Goal: Task Accomplishment & Management: Complete application form

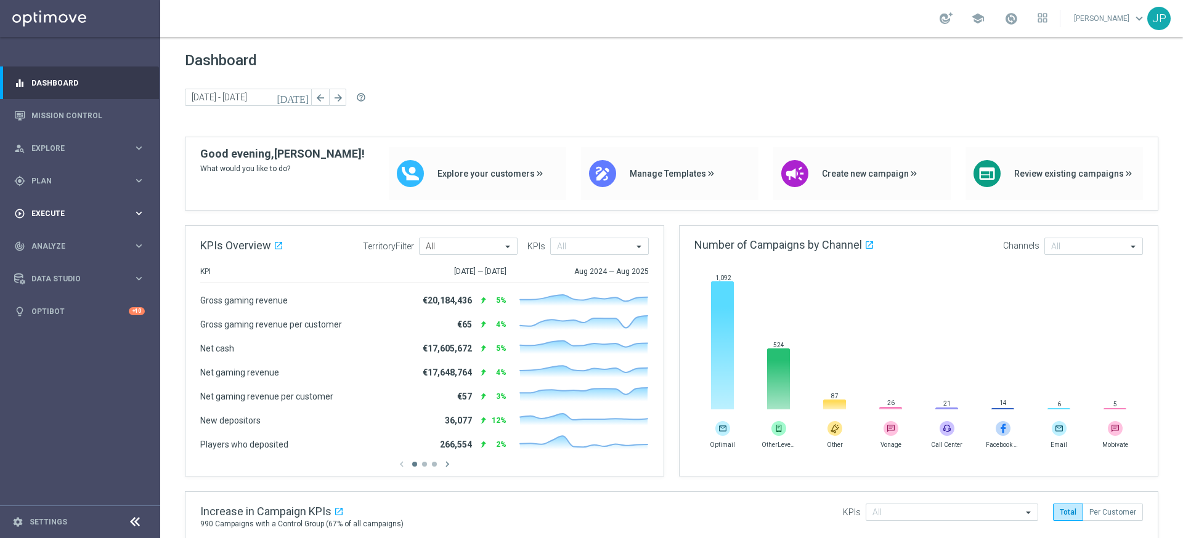
click at [87, 215] on span "Execute" at bounding box center [82, 213] width 102 height 7
click at [79, 237] on link "Campaign Builder" at bounding box center [80, 239] width 96 height 10
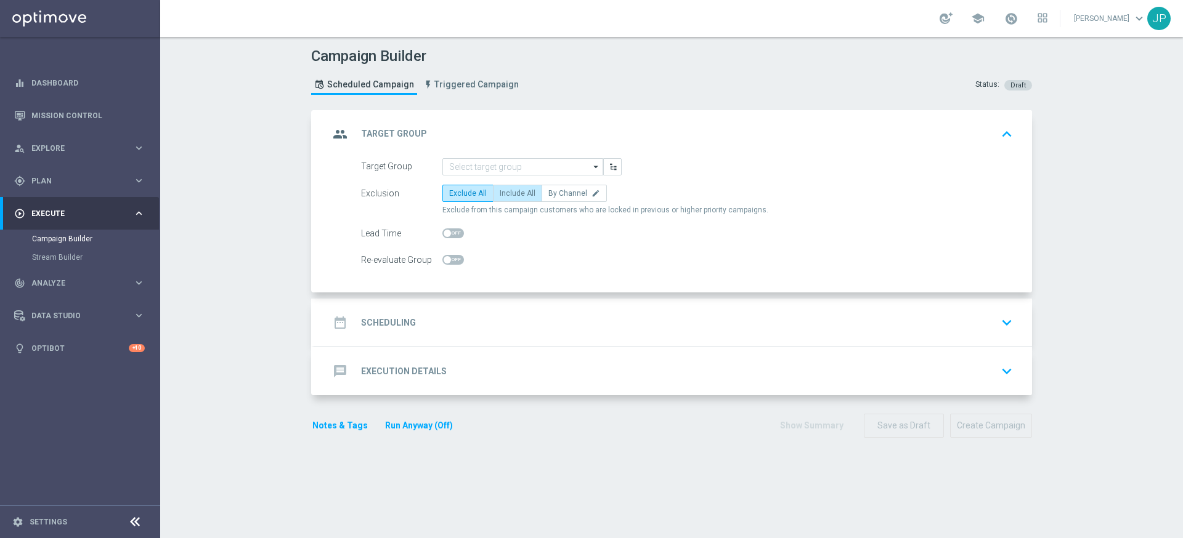
click at [529, 195] on span "Include All" at bounding box center [518, 193] width 36 height 9
click at [508, 195] on input "Include All" at bounding box center [504, 196] width 8 height 8
radio input "true"
click at [593, 168] on icon "arrow_drop_down" at bounding box center [596, 167] width 12 height 16
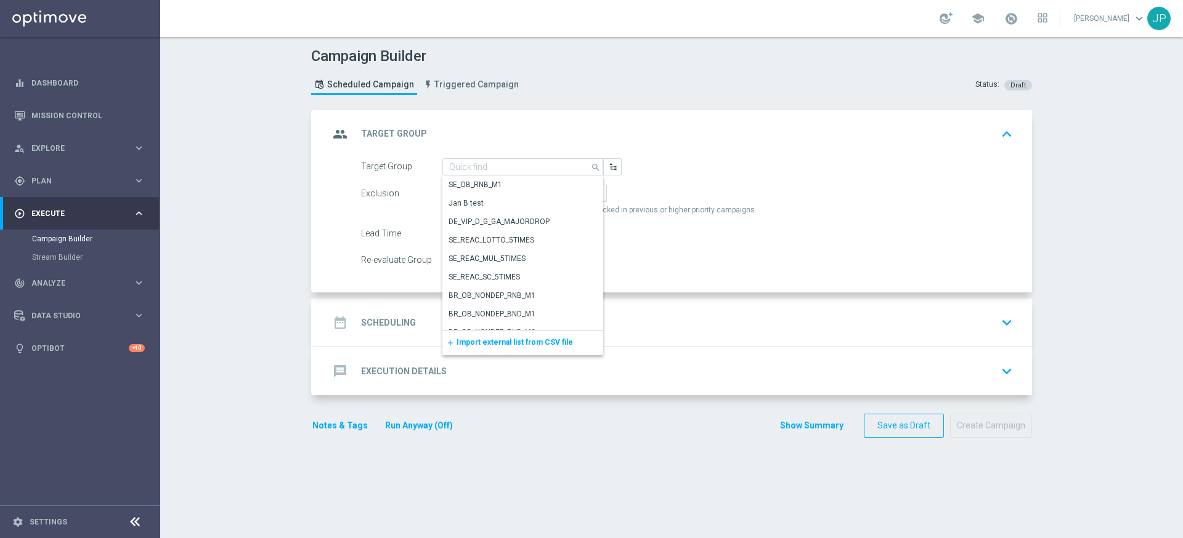
click at [522, 342] on span "Import external list from CSV file" at bounding box center [515, 342] width 116 height 9
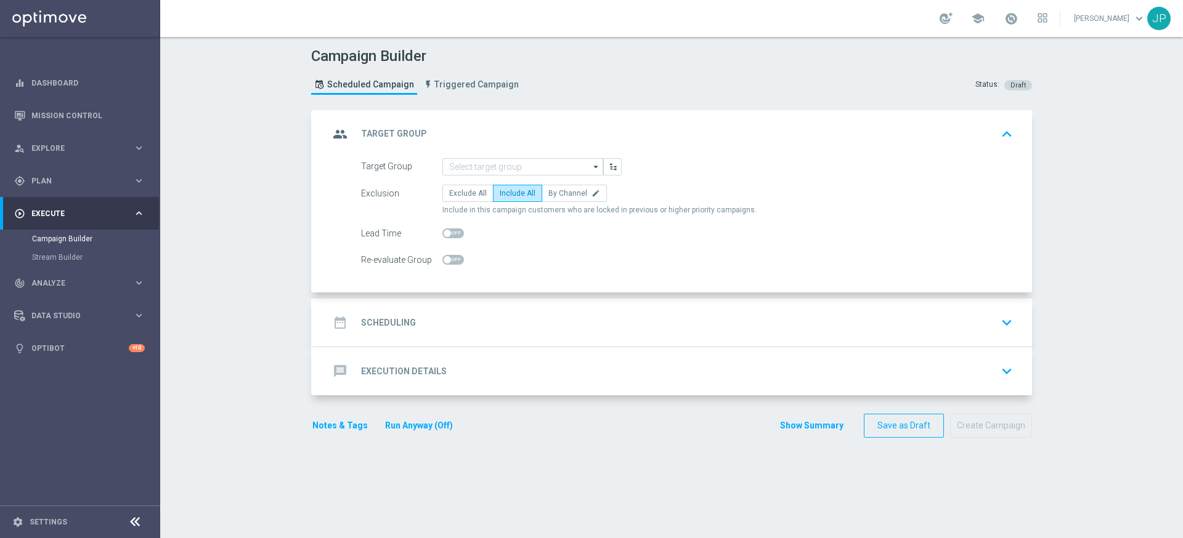
click at [572, 315] on div "date_range Scheduling keyboard_arrow_down" at bounding box center [673, 322] width 688 height 23
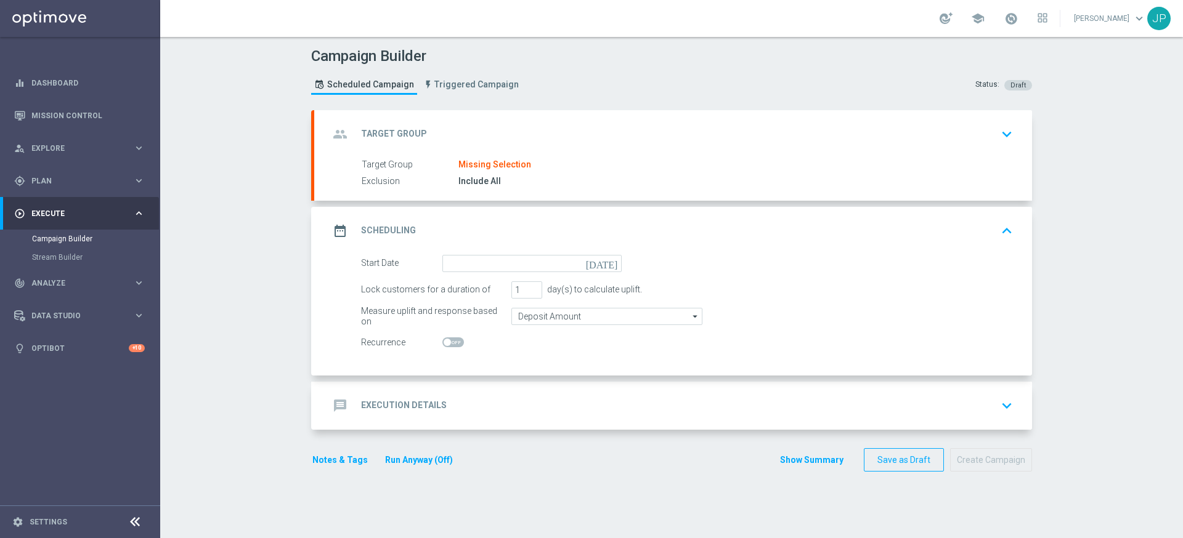
click at [615, 264] on icon "[DATE]" at bounding box center [604, 262] width 36 height 14
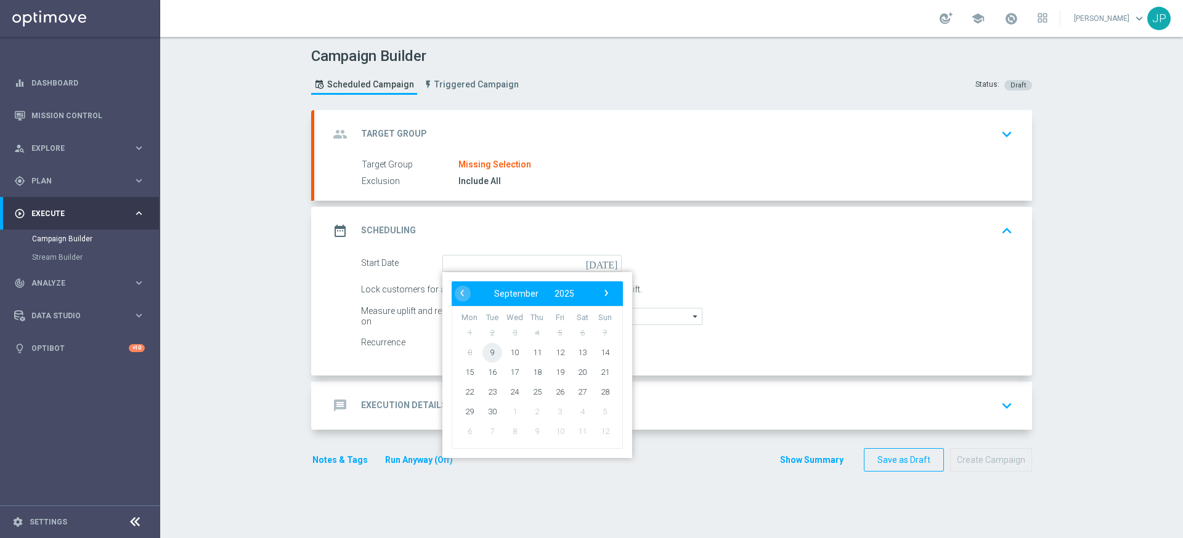
click at [497, 355] on span "9" at bounding box center [492, 353] width 20 height 20
type input "[DATE]"
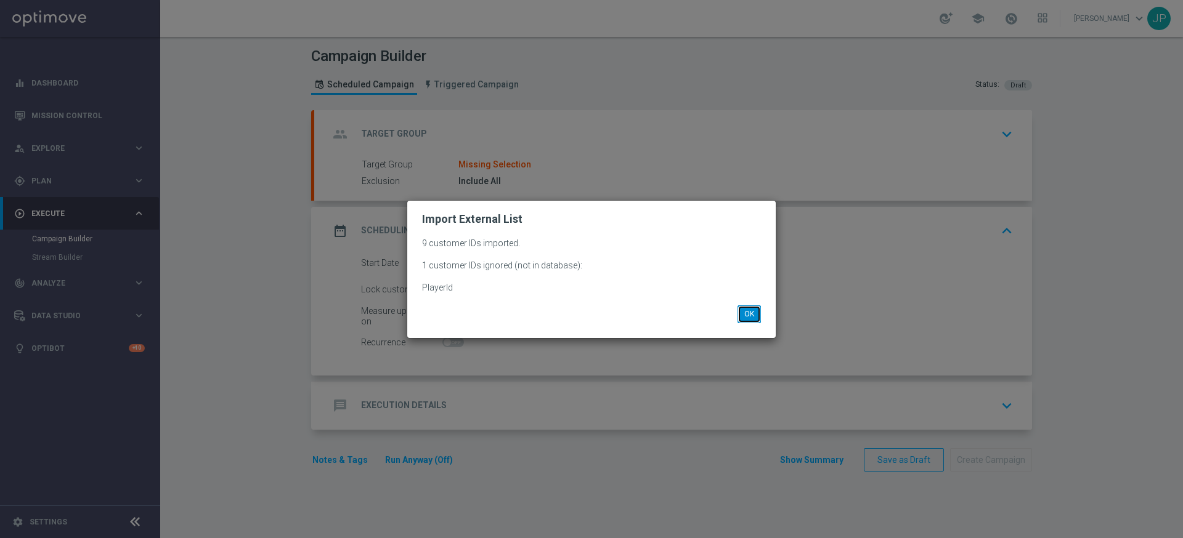
click at [753, 314] on button "OK" at bounding box center [748, 314] width 23 height 17
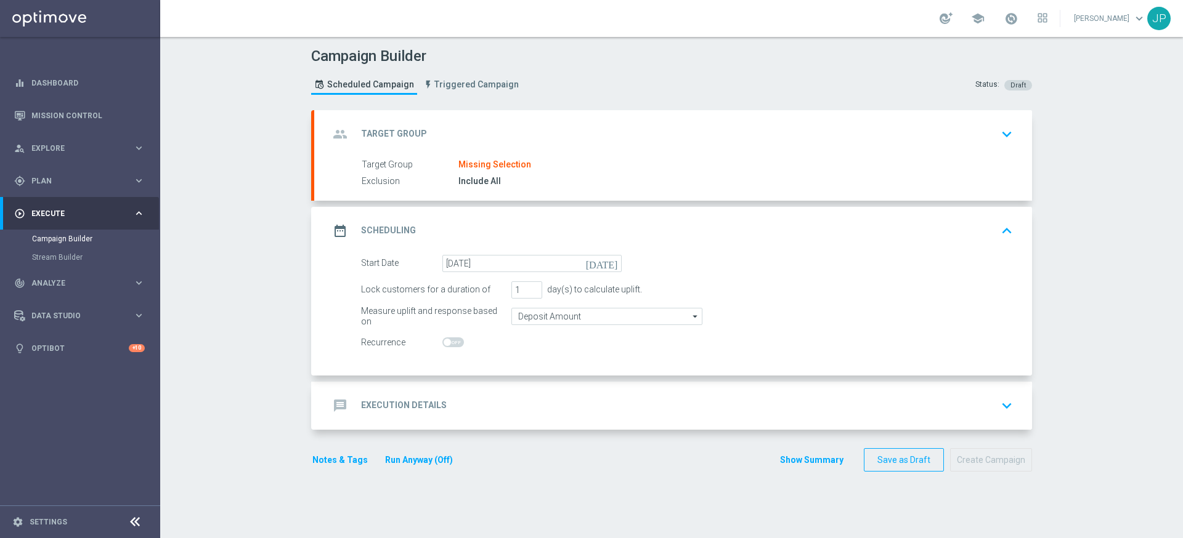
click at [711, 407] on div "message Execution Details keyboard_arrow_down" at bounding box center [673, 405] width 688 height 23
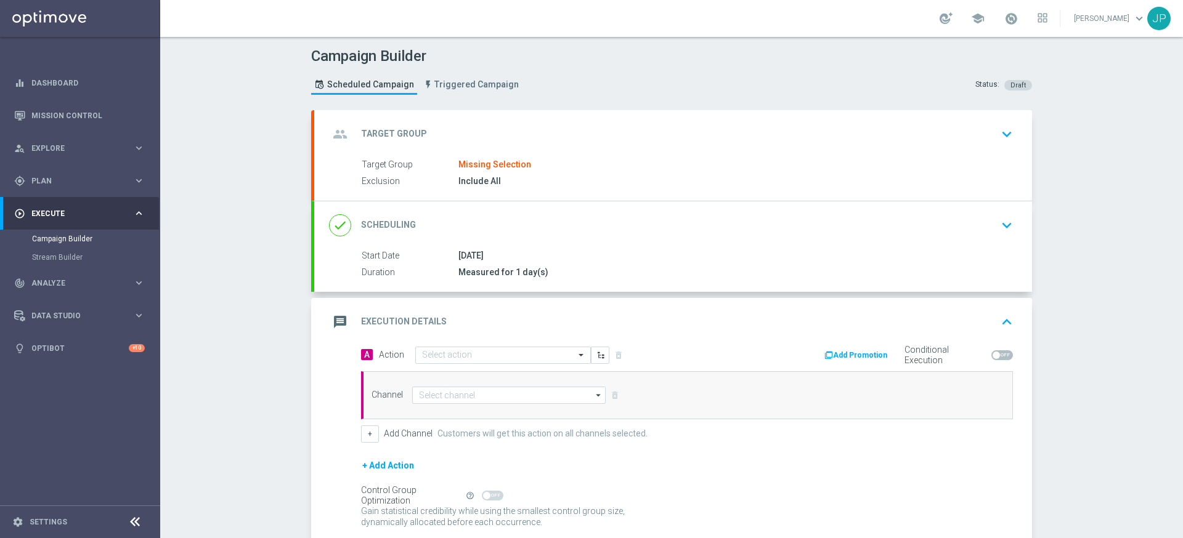
scroll to position [99, 0]
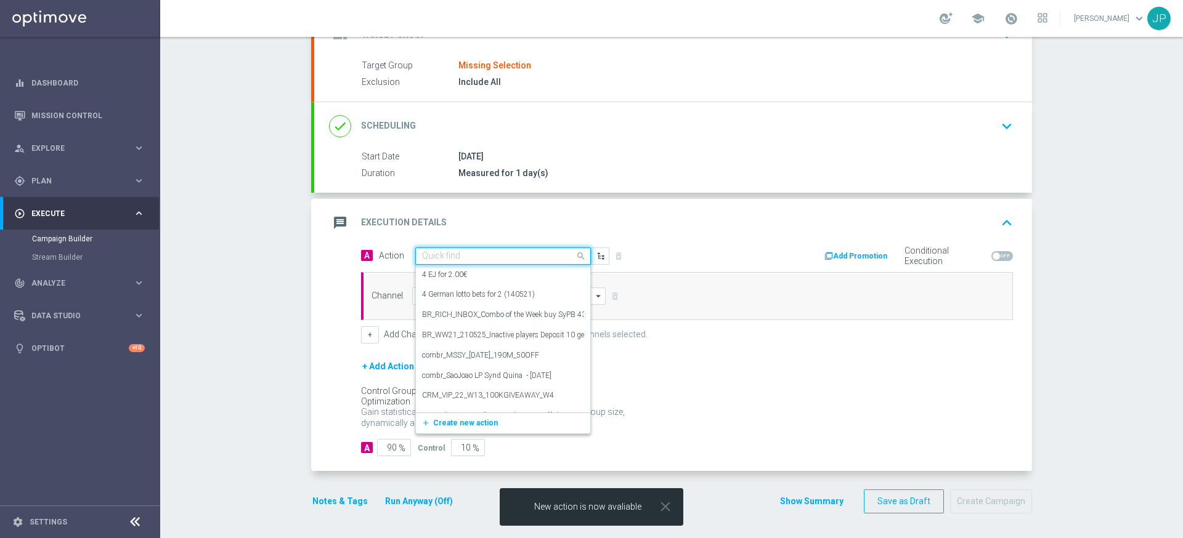
click at [499, 254] on input "text" at bounding box center [490, 256] width 137 height 10
paste input "en_IE_RIT_NVIP_RI_TAC_GM_W37_EXCL_GAME_UNDERWORLD_TREASURE"
type input "en_IE_RIT_NVIP_RI_TAC_GM_W37_EXCL_GAME_UNDERWORLD_TREASURE"
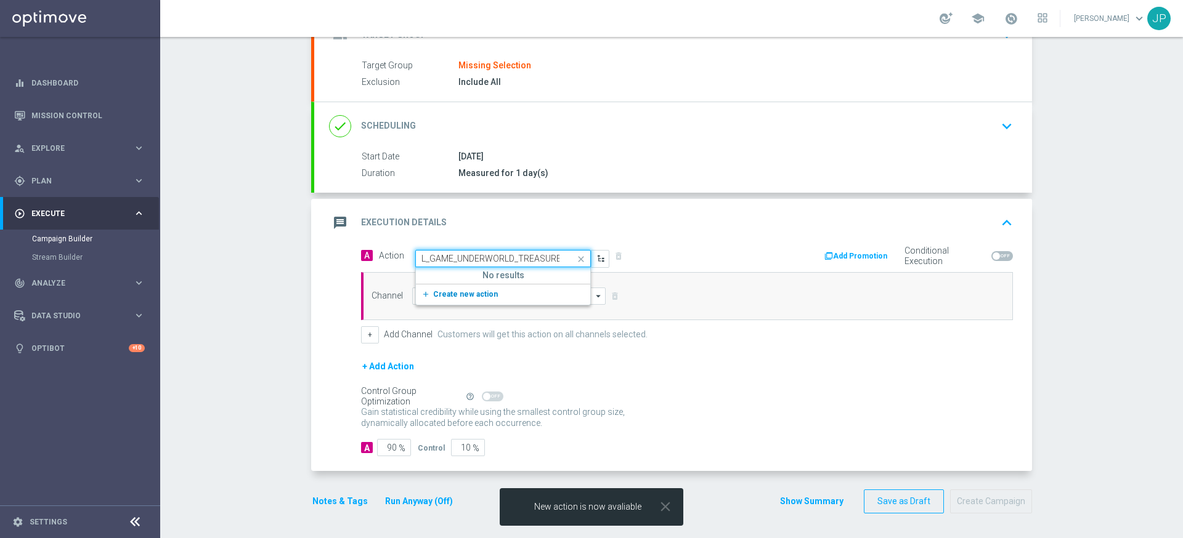
click at [489, 292] on span "Create new action" at bounding box center [465, 294] width 65 height 9
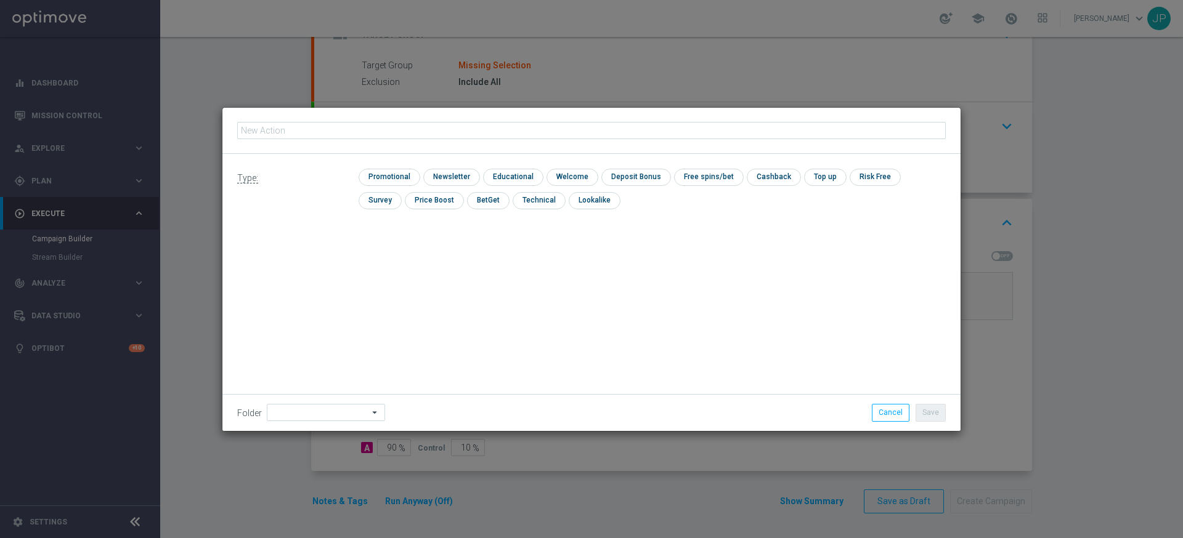
type input "en_IE_RIT_NVIP_RI_TAC_GM_W37_EXCL_GAME_UNDERWORLD_TREASURE"
click at [404, 178] on input "checkbox" at bounding box center [388, 177] width 59 height 17
checkbox input "true"
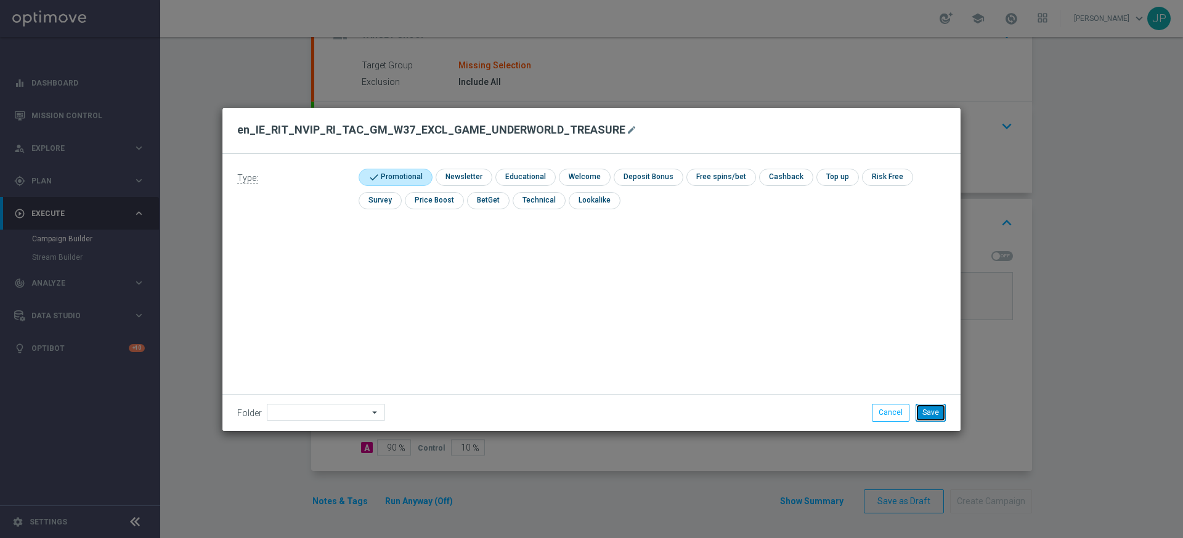
click at [930, 414] on button "Save" at bounding box center [931, 412] width 30 height 17
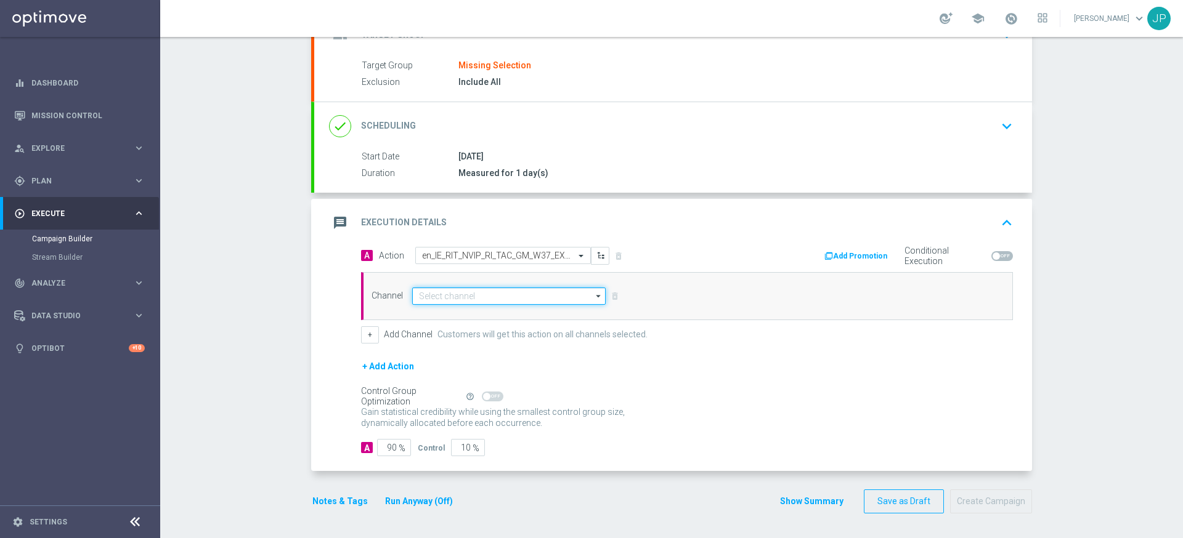
click at [442, 294] on input at bounding box center [508, 296] width 193 height 17
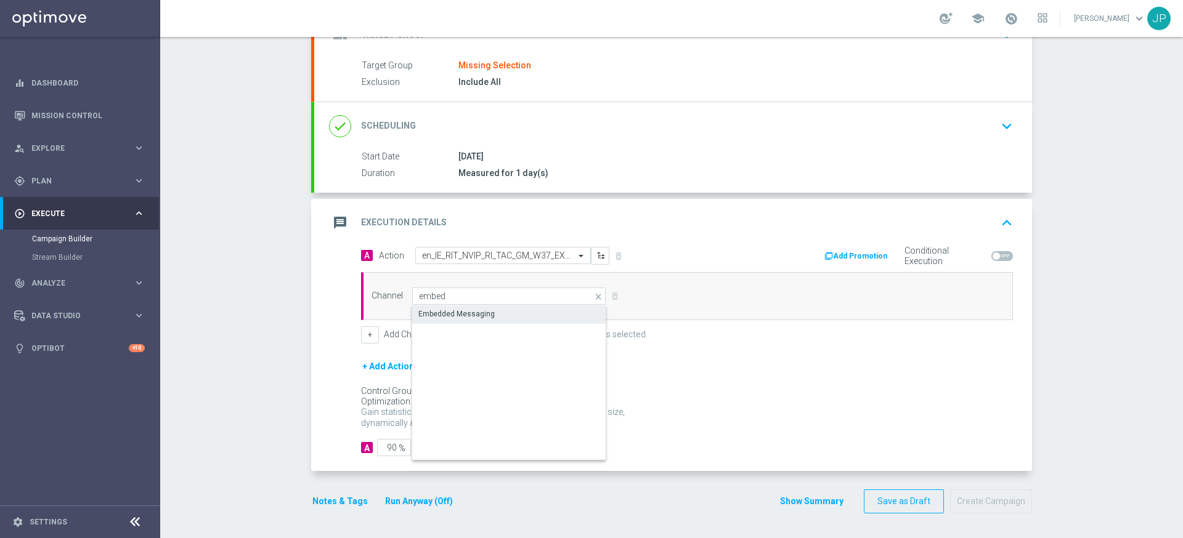
click at [488, 317] on div "Embedded Messaging" at bounding box center [456, 314] width 76 height 11
type input "Embedded Messaging"
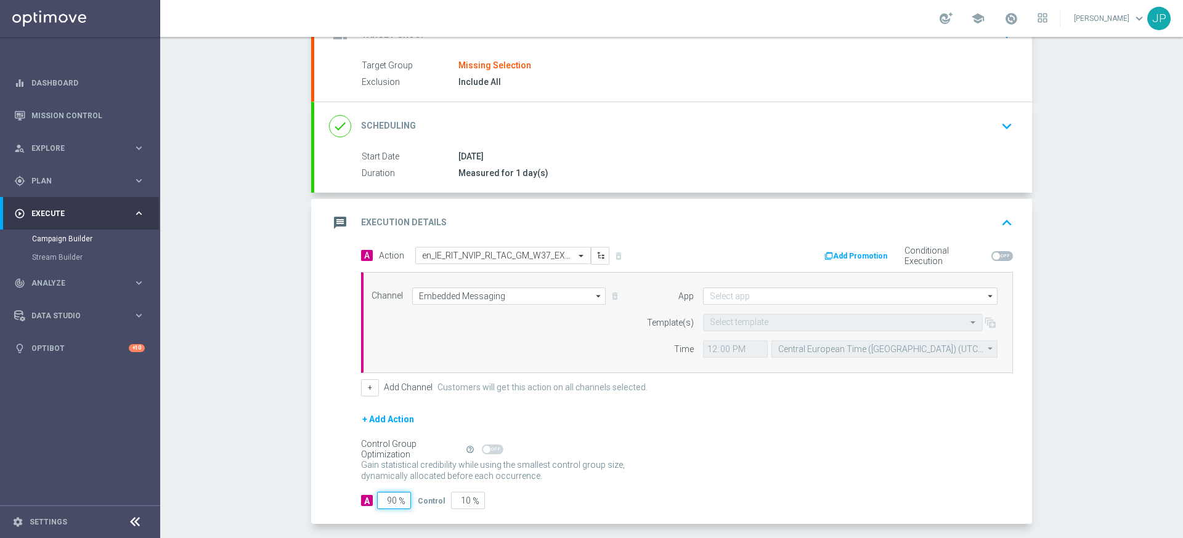
click at [394, 501] on input "90" at bounding box center [394, 500] width 34 height 17
type input "0"
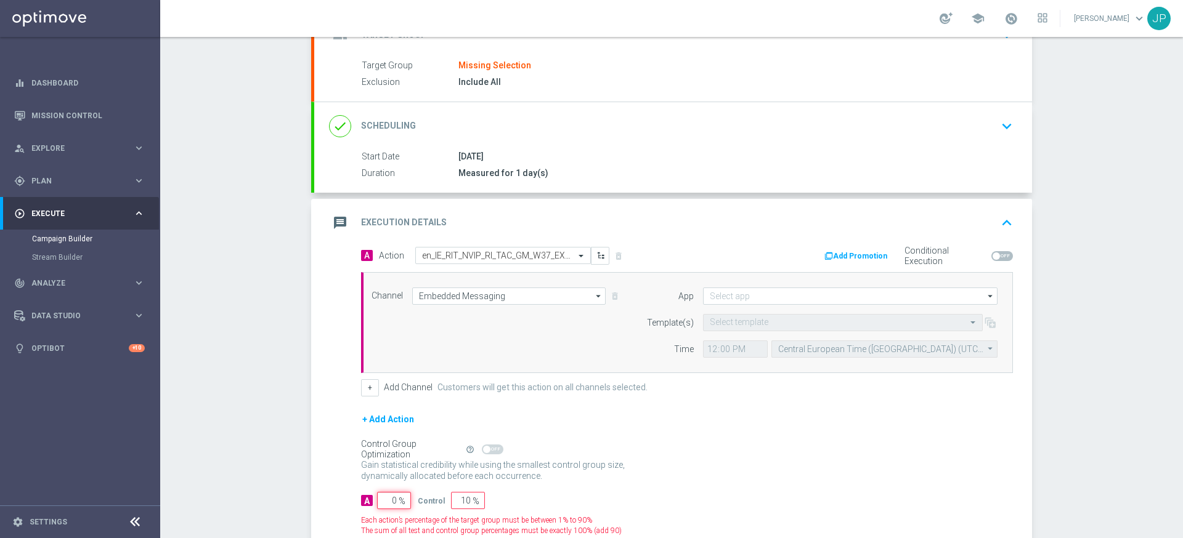
type input "100"
type input "10"
type input "90"
type input "100"
type input "0"
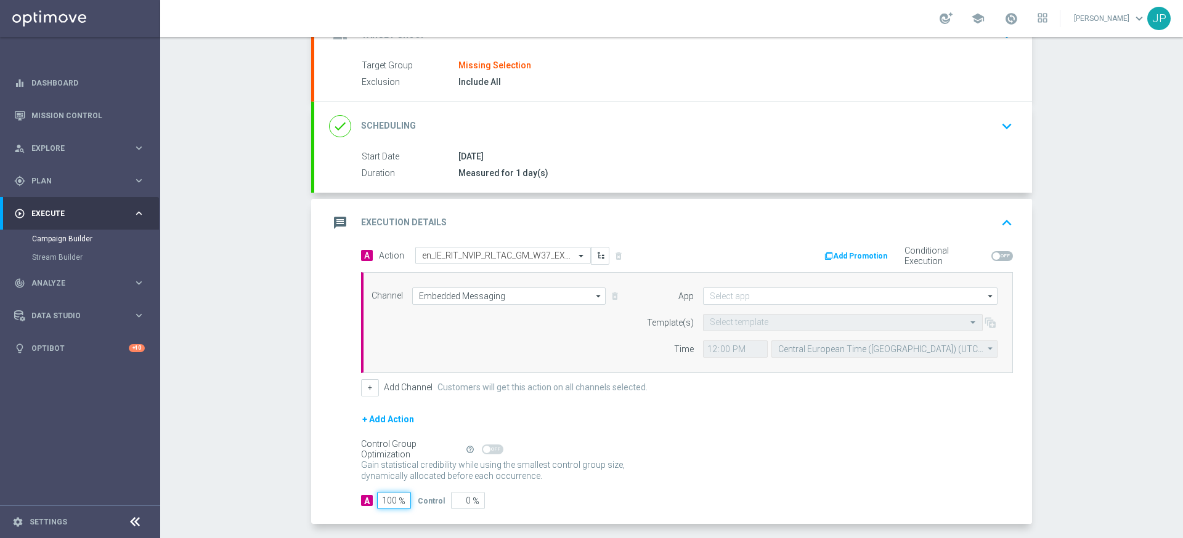
scroll to position [152, 0]
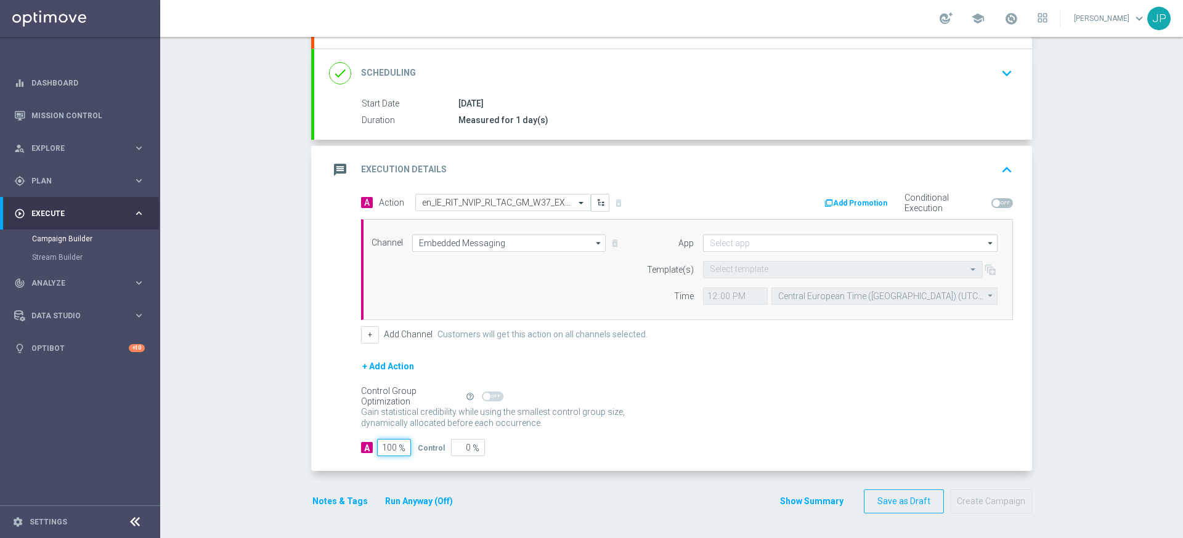
type input "100"
click at [353, 511] on div "Notes & Tags Run Anyway (Off)" at bounding box center [390, 502] width 158 height 24
click at [353, 503] on button "Notes & Tags" at bounding box center [340, 501] width 58 height 15
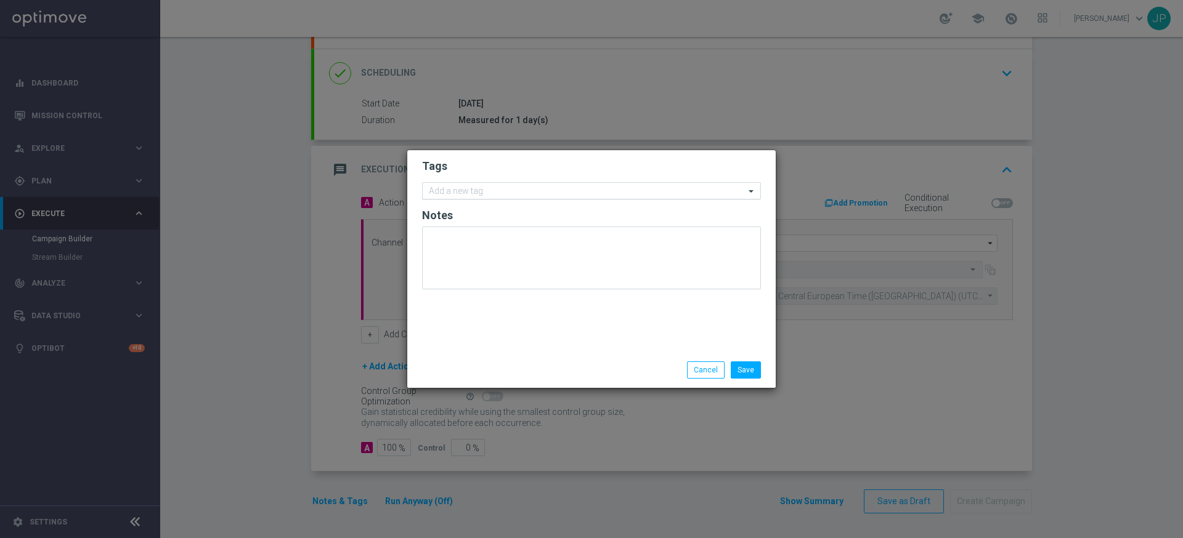
click at [483, 189] on input "text" at bounding box center [587, 192] width 316 height 10
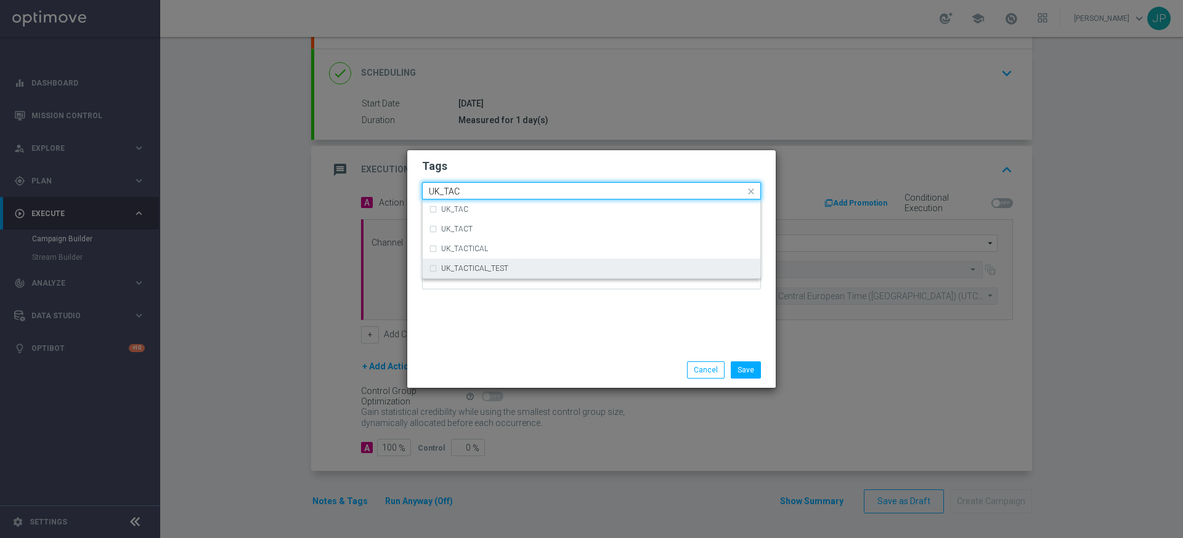
click at [503, 269] on label "UK_TACTICAL_TEST" at bounding box center [474, 268] width 67 height 7
type input "UK_TAC"
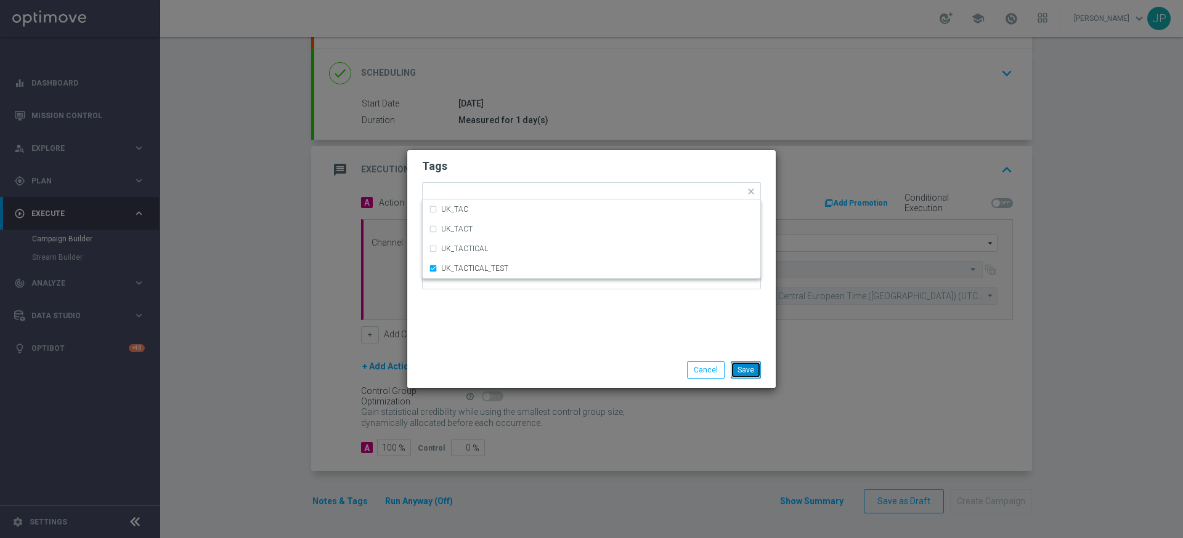
click at [744, 371] on button "Save" at bounding box center [746, 370] width 30 height 17
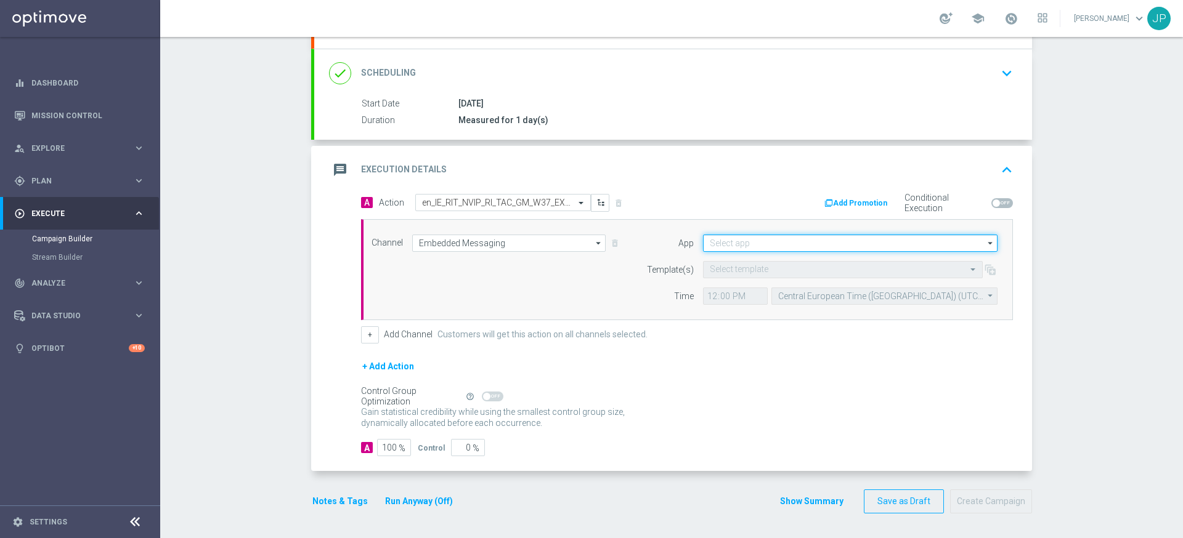
click at [810, 245] on input at bounding box center [850, 243] width 294 height 17
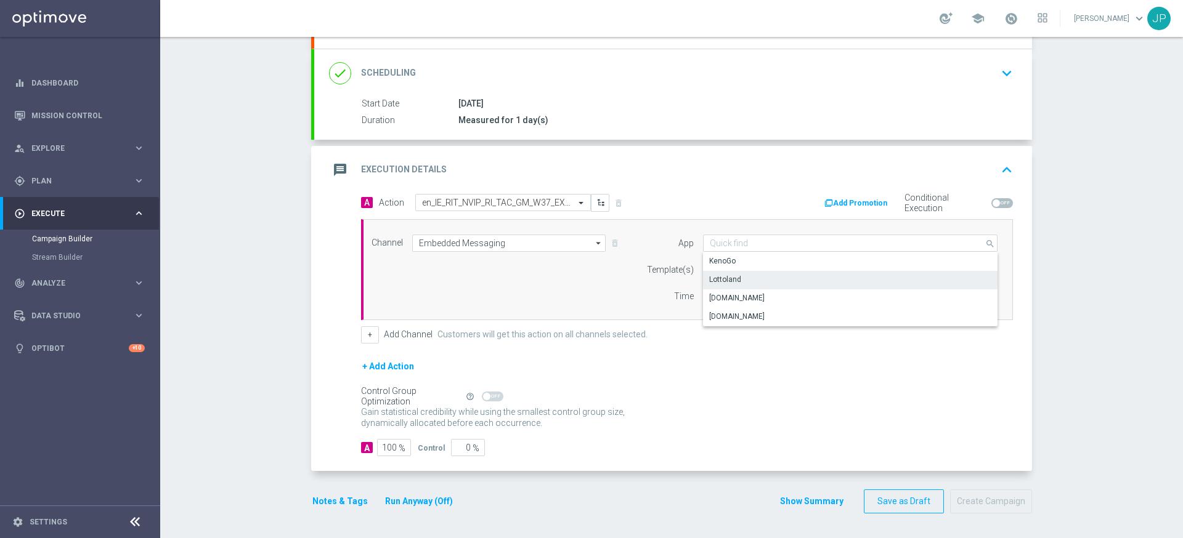
click at [790, 280] on div "Lottoland" at bounding box center [850, 279] width 294 height 17
type input "Lottoland"
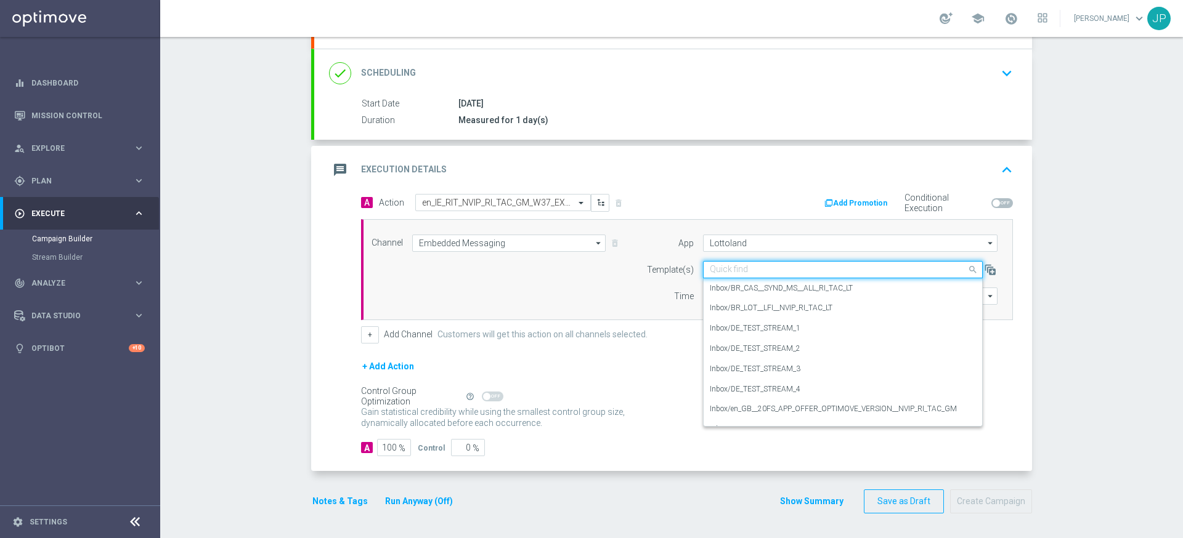
click at [838, 273] on input "text" at bounding box center [831, 270] width 242 height 10
paste input "en_IE_RIT_NVIP_RI_TAC_GM_W37_EXCL_GAME_UNDERWORLD_TREASURE"
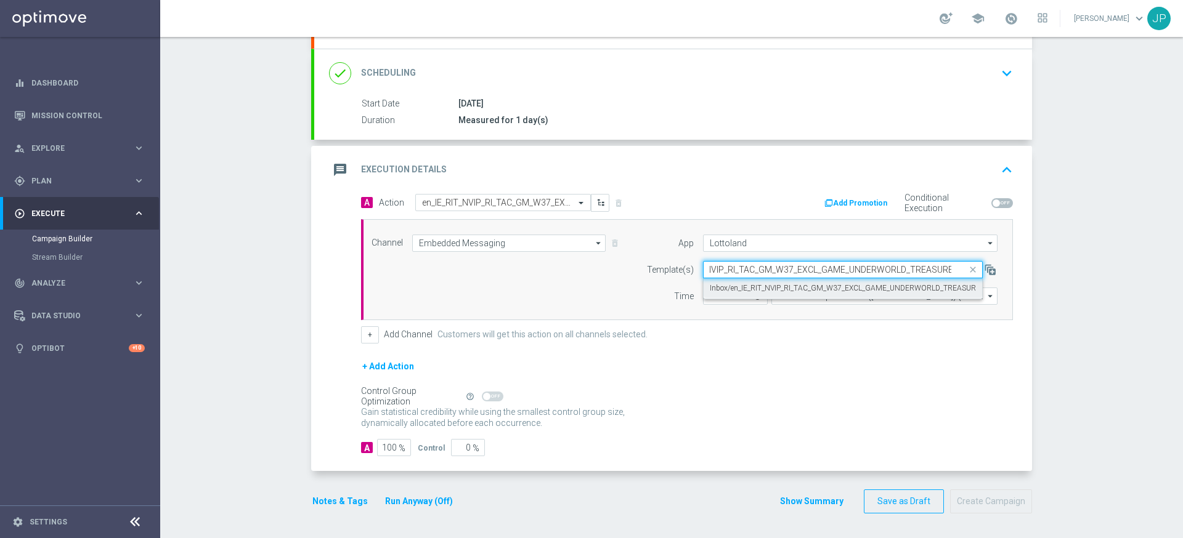
click at [861, 288] on label "Inbox/en_IE_RIT_NVIP_RI_TAC_GM_W37_EXCL_GAME_UNDERWORLD_TREASURE" at bounding box center [845, 288] width 270 height 10
type input "en_IE_RIT_NVIP_RI_TAC_GM_W37_EXCL_GAME_UNDERWORLD_TREASURE"
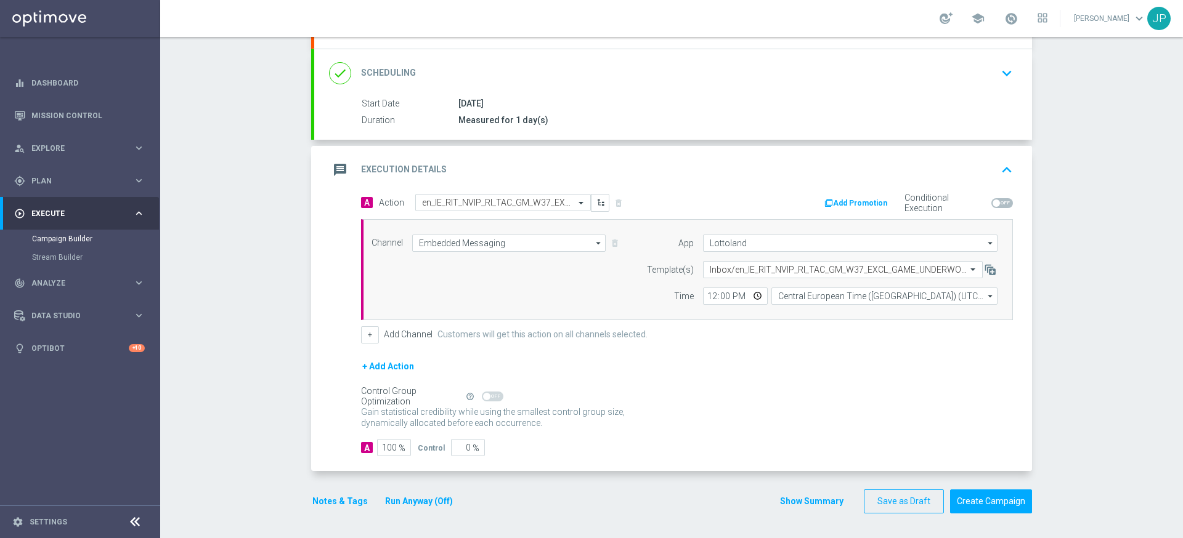
scroll to position [0, 0]
click at [874, 404] on div "Gain statistical credibility while using the smallest control group size, dynam…" at bounding box center [687, 419] width 652 height 30
click at [712, 299] on input "12:00" at bounding box center [735, 296] width 65 height 17
type input "17:20"
click at [746, 319] on div "Channel Embedded Messaging Embedded Messaging arrow_drop_down Show Selected 1 o…" at bounding box center [687, 269] width 652 height 101
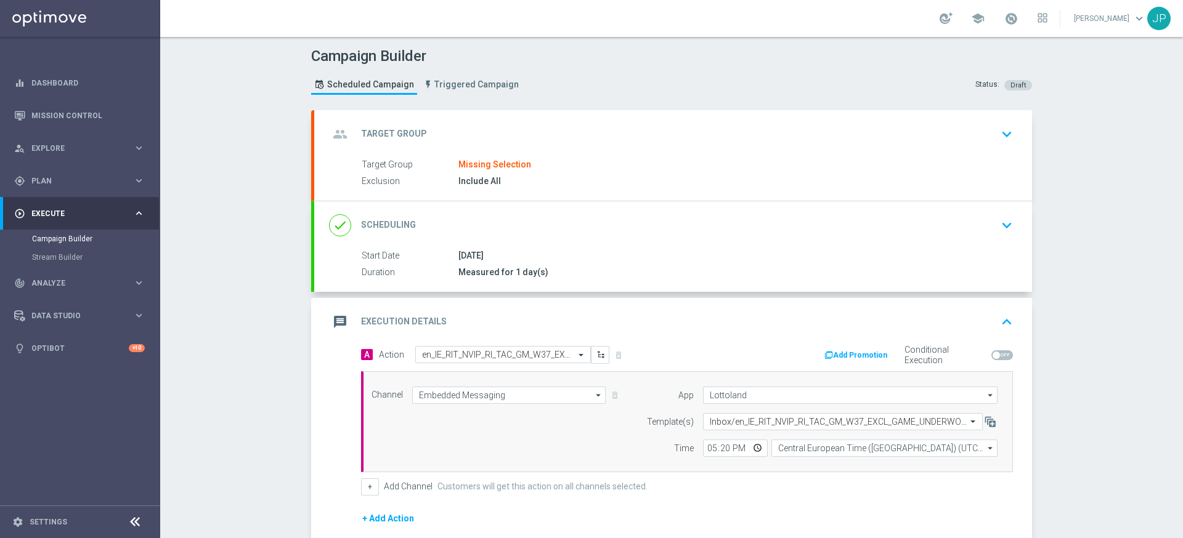
click at [863, 134] on div "group Target Group keyboard_arrow_down" at bounding box center [673, 134] width 688 height 23
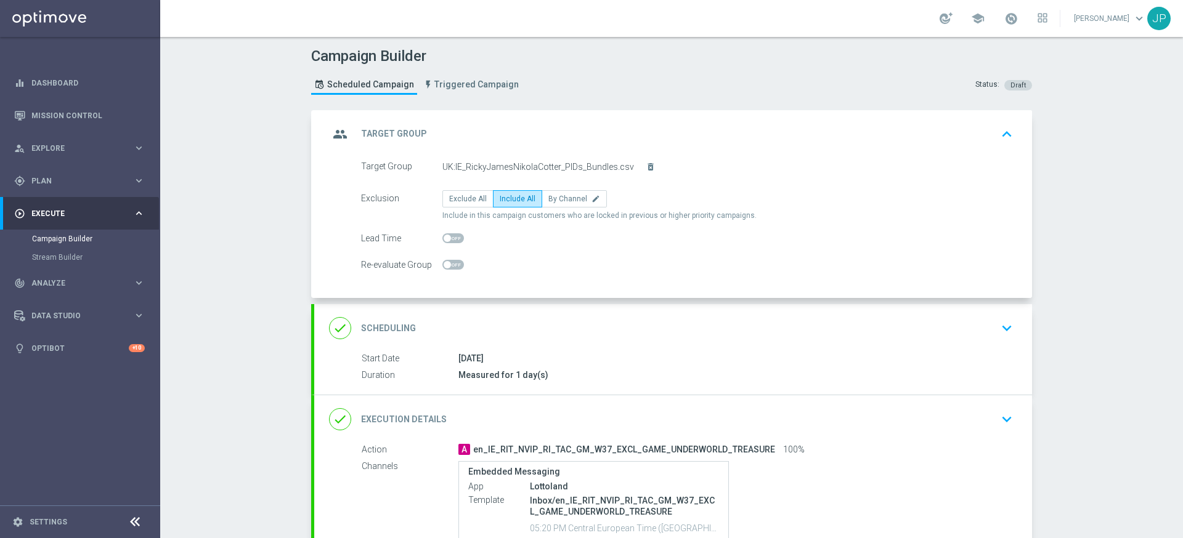
click at [880, 135] on div "group Target Group keyboard_arrow_up" at bounding box center [673, 134] width 688 height 23
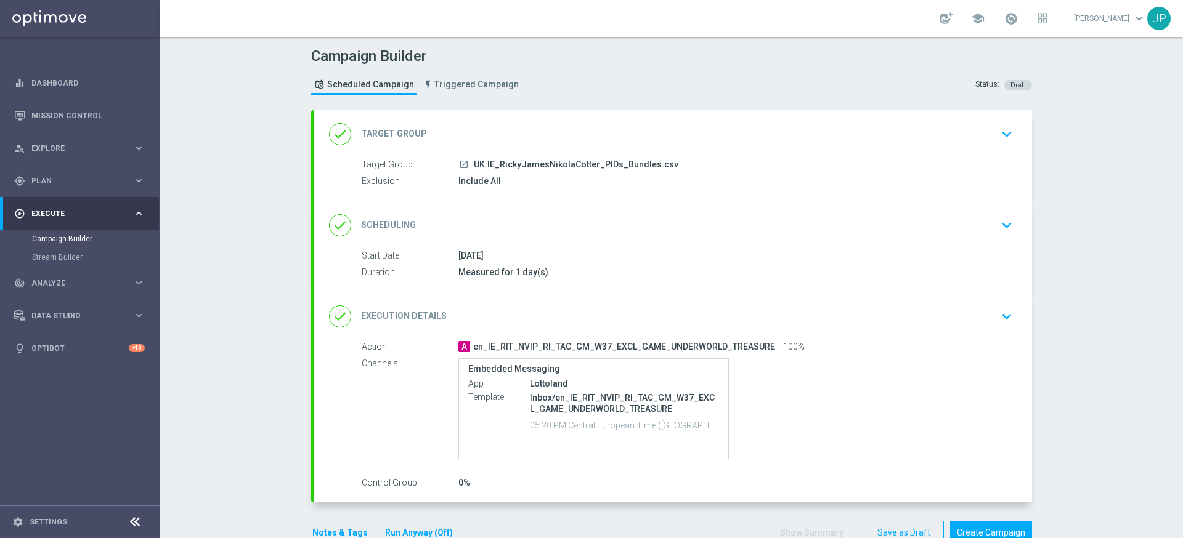
scroll to position [31, 0]
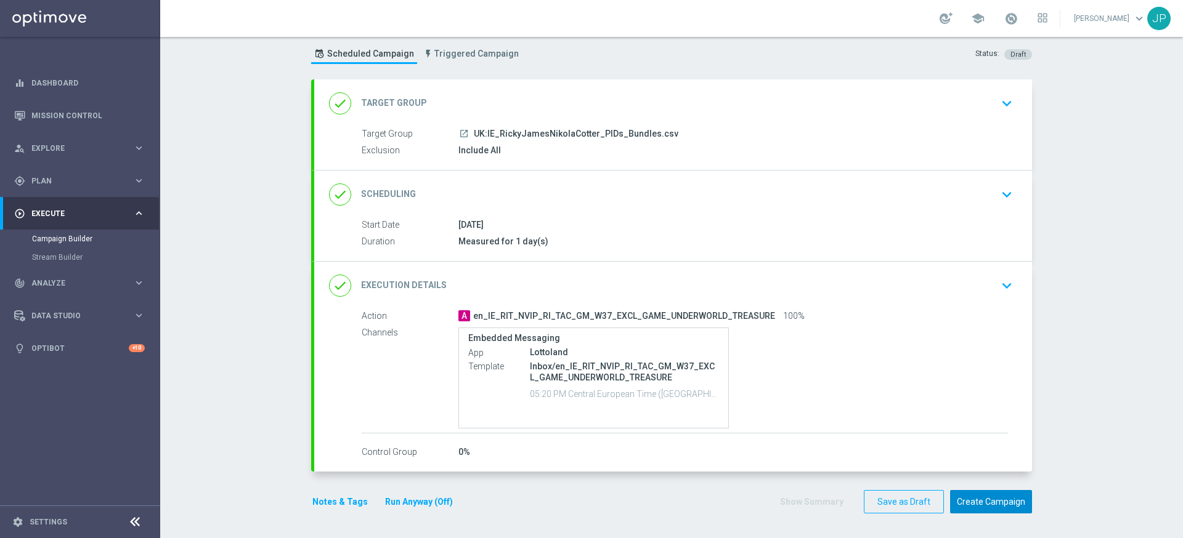
click at [1002, 502] on button "Create Campaign" at bounding box center [991, 502] width 82 height 24
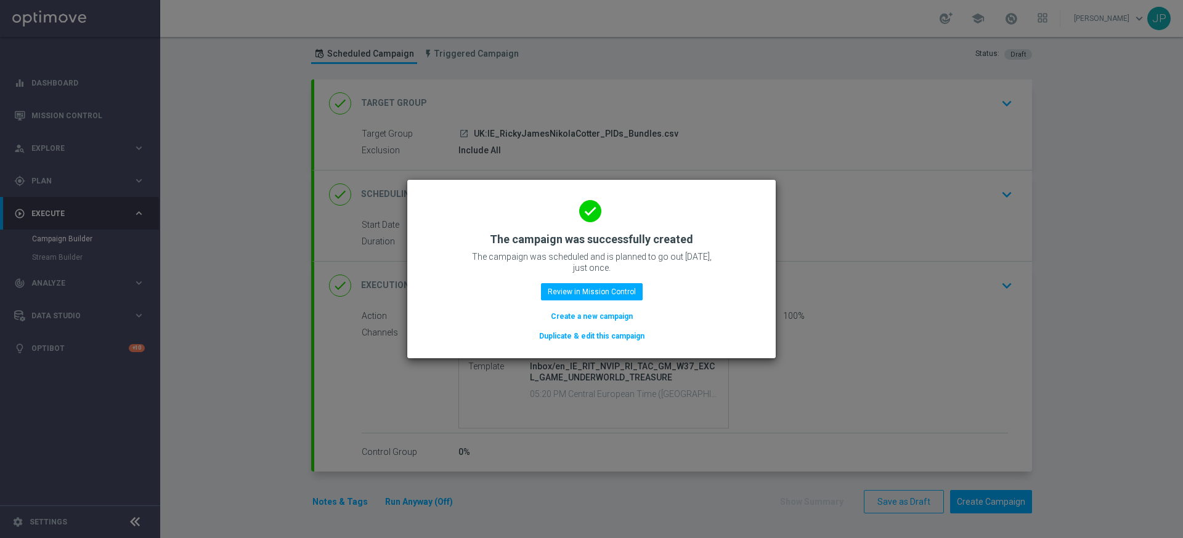
click at [607, 335] on button "Duplicate & edit this campaign" at bounding box center [592, 337] width 108 height 14
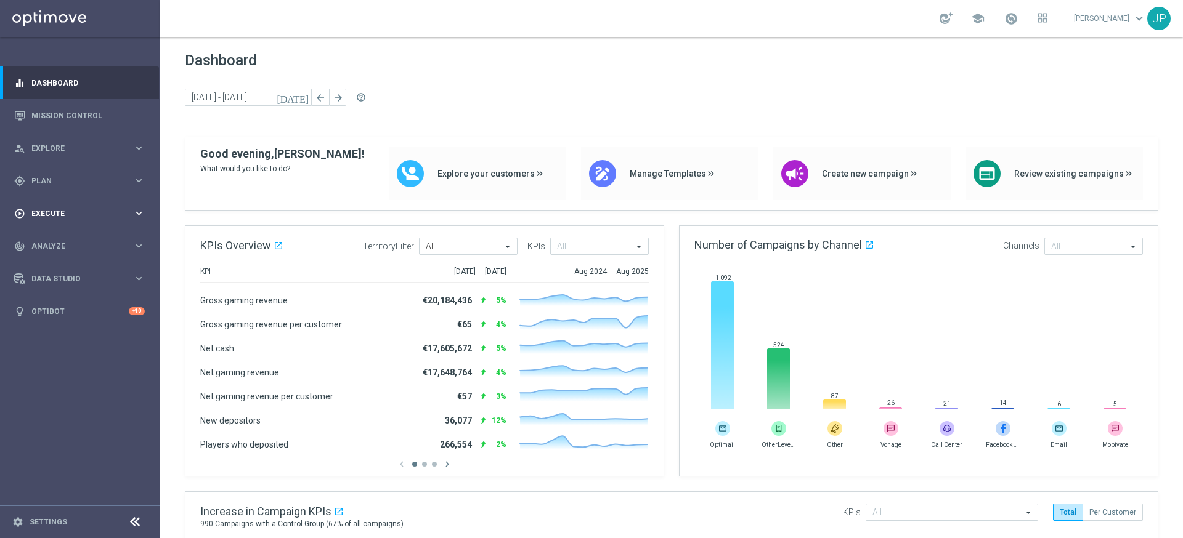
click at [72, 217] on div "play_circle_outline Execute" at bounding box center [73, 213] width 119 height 11
click at [84, 235] on link "Campaign Builder" at bounding box center [80, 239] width 96 height 10
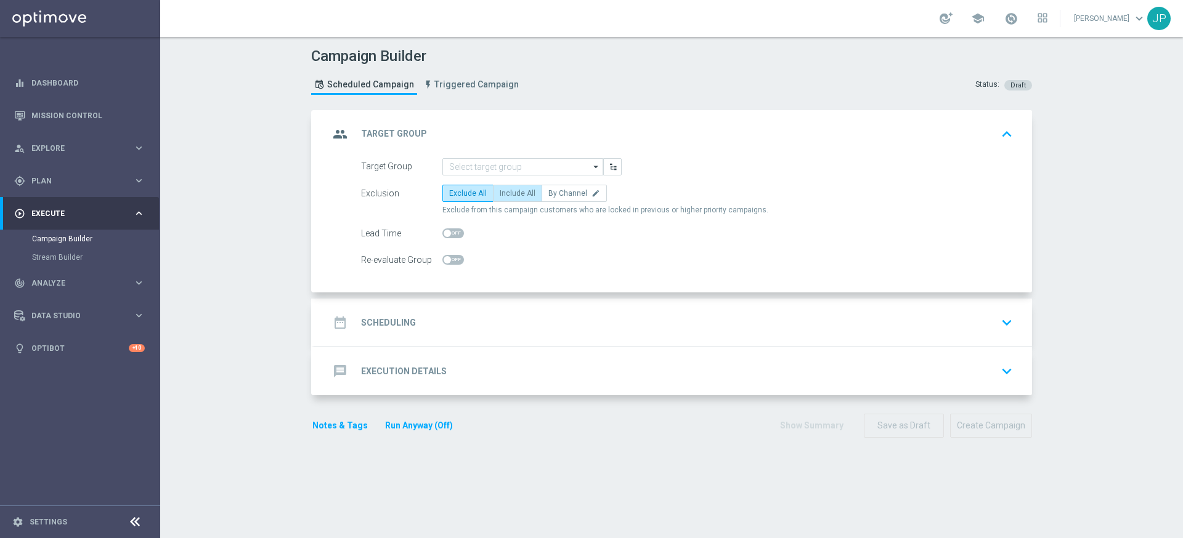
click at [526, 195] on span "Include All" at bounding box center [518, 193] width 36 height 9
click at [508, 195] on input "Include All" at bounding box center [504, 196] width 8 height 8
radio input "true"
click at [593, 166] on icon "arrow_drop_down" at bounding box center [596, 167] width 12 height 16
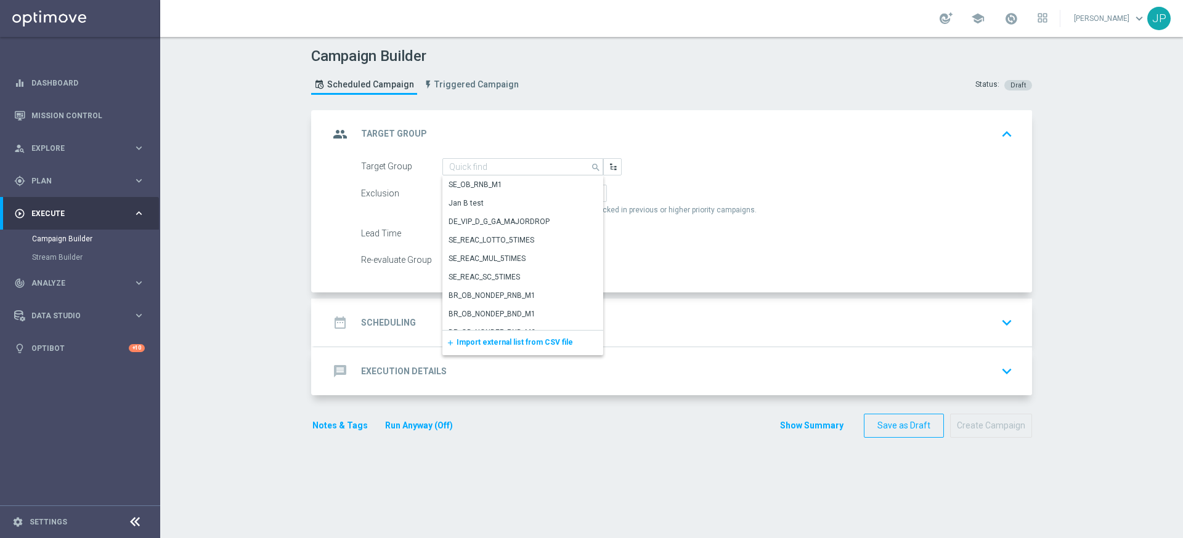
click at [520, 341] on span "Import external list from CSV file" at bounding box center [515, 342] width 116 height 9
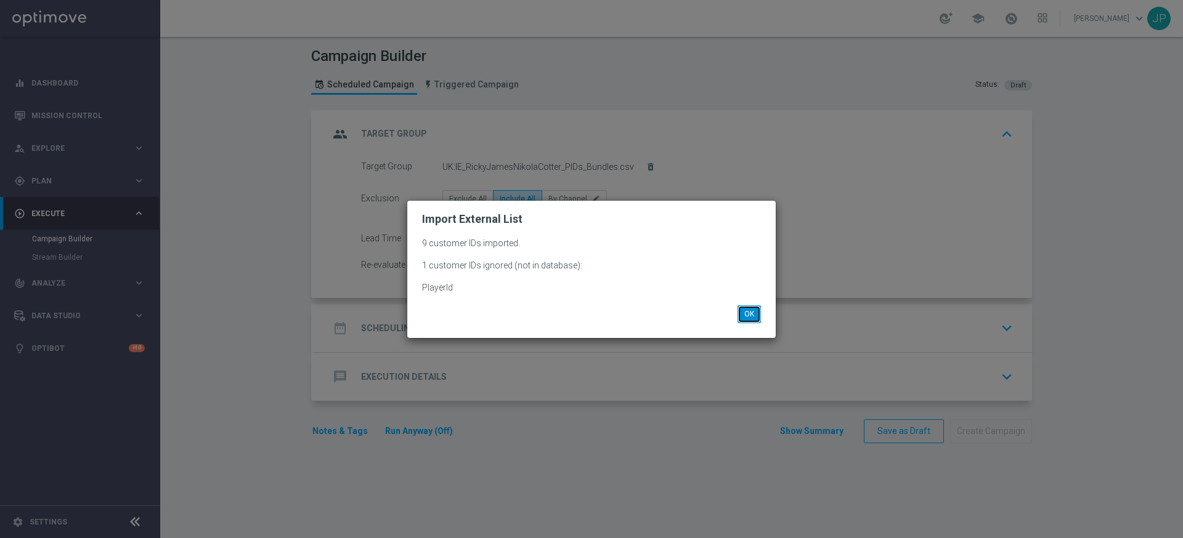
click at [756, 312] on button "OK" at bounding box center [748, 314] width 23 height 17
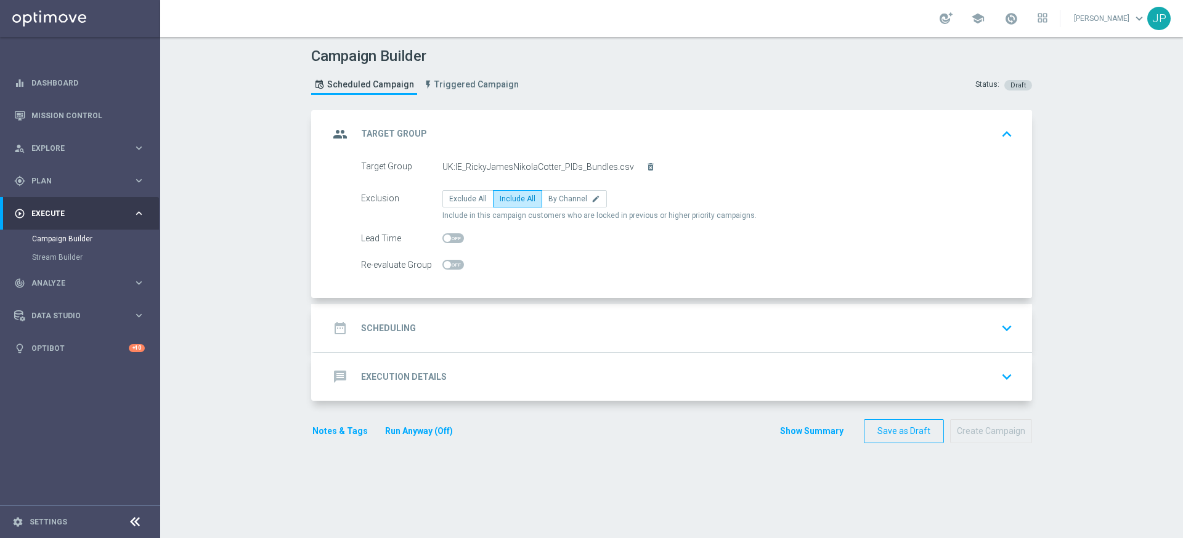
click at [753, 330] on div "date_range Scheduling keyboard_arrow_down" at bounding box center [673, 328] width 688 height 23
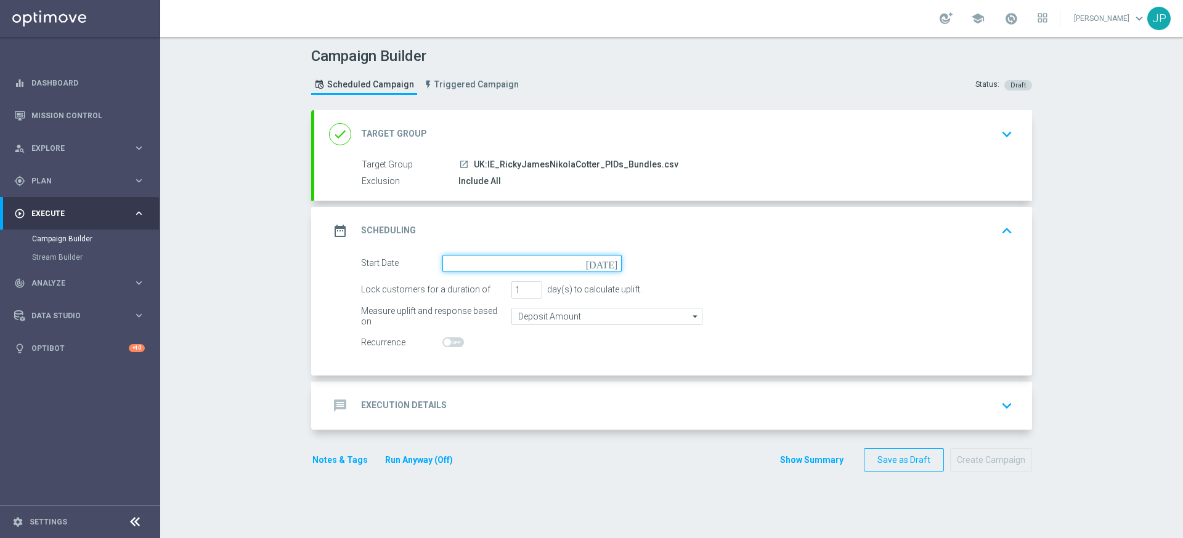
click at [573, 266] on input at bounding box center [531, 263] width 179 height 17
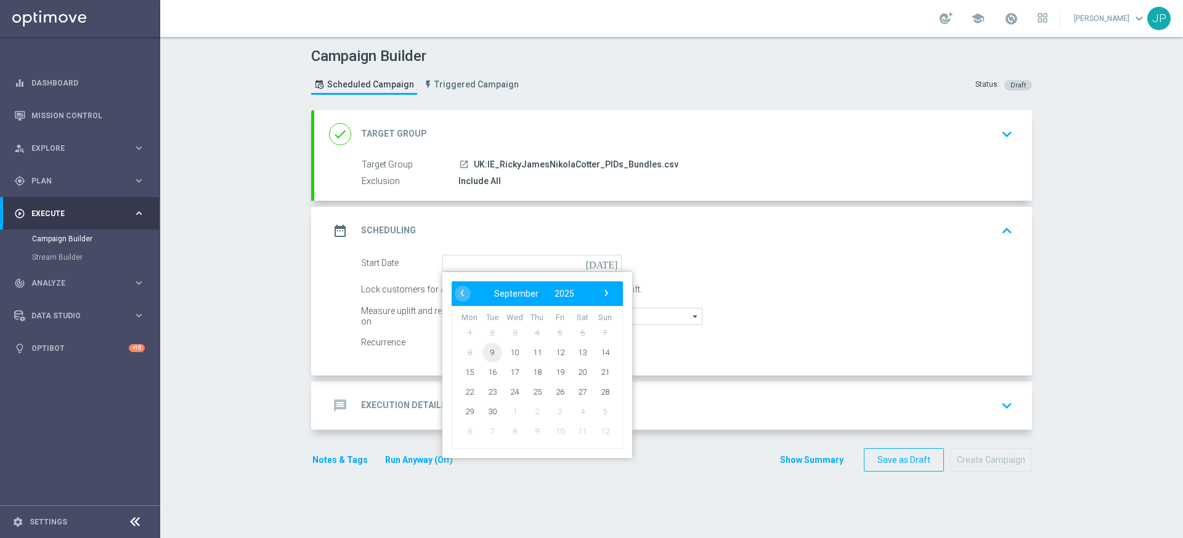
click at [491, 352] on span "9" at bounding box center [492, 353] width 20 height 20
type input "[DATE]"
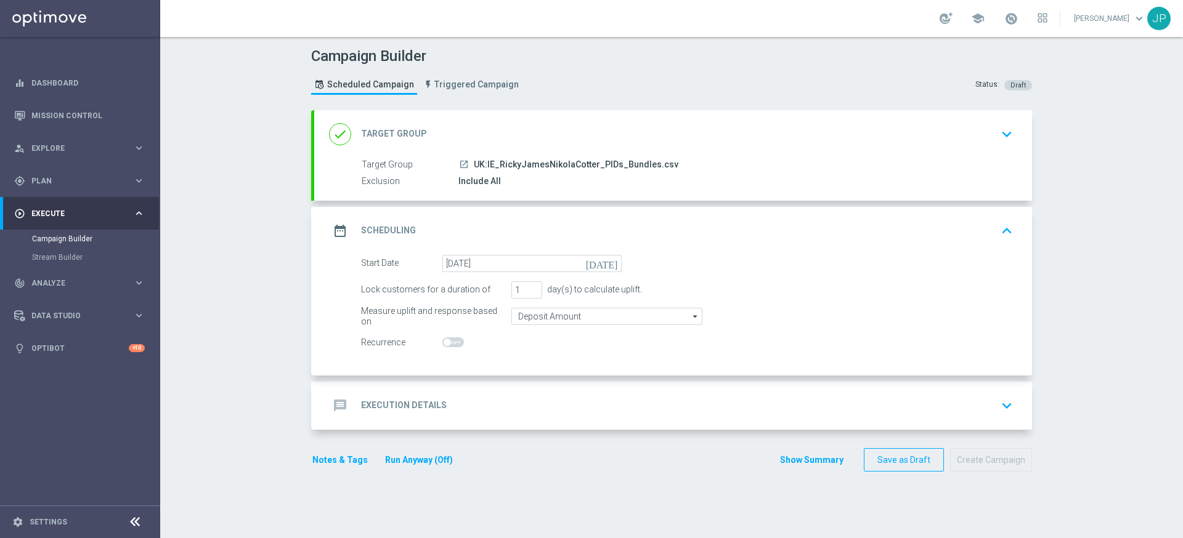
click at [637, 402] on div "message Execution Details keyboard_arrow_down" at bounding box center [673, 405] width 688 height 23
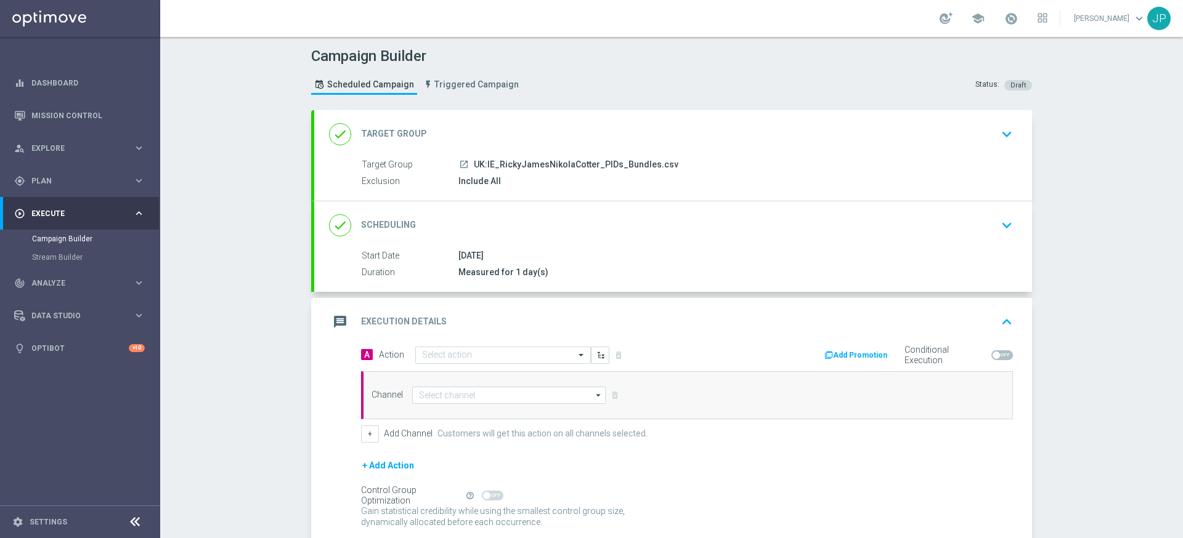
scroll to position [99, 0]
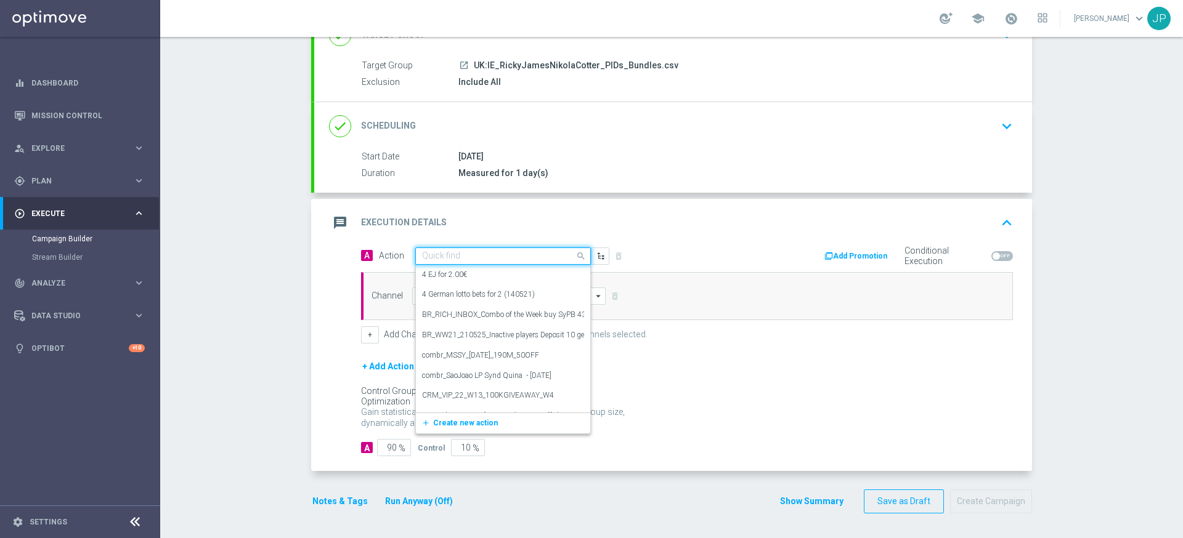
click at [513, 255] on input "text" at bounding box center [490, 256] width 137 height 10
paste input "en_GB_NVIP_TAC_GM__250911_EXCLGAME_UNDERWORLD_TEASURE"
type input "en_GB_NVIP_TAC_GM__250911_EXCLGAME_UNDERWORLD_TEASURE"
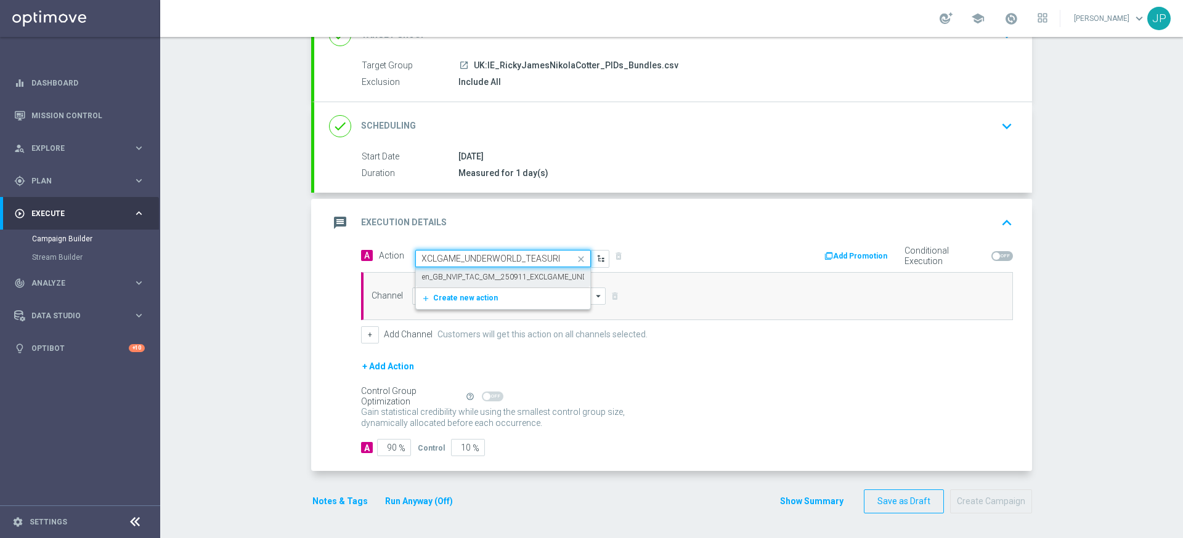
click at [510, 276] on label "en_GB_NVIP_TAC_GM__250911_EXCLGAME_UNDERWORLD_TEASURE" at bounding box center [539, 277] width 235 height 10
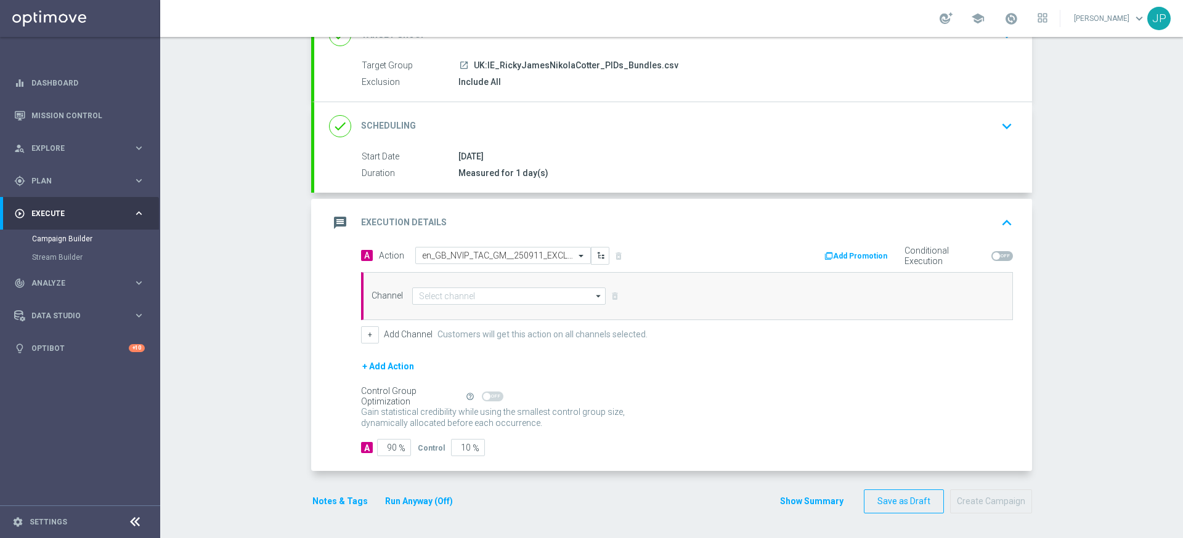
scroll to position [0, 0]
click at [503, 297] on input at bounding box center [508, 296] width 193 height 17
click at [490, 334] on div "Embedded Messaging" at bounding box center [457, 333] width 76 height 11
type input "Embedded Messaging"
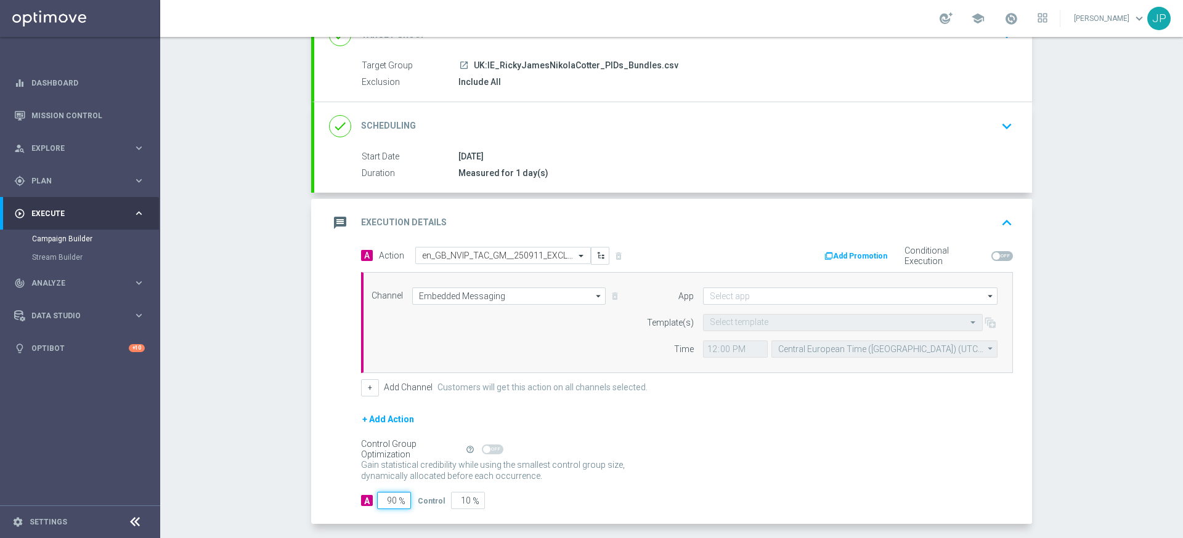
click at [391, 499] on input "90" at bounding box center [394, 500] width 34 height 17
type input "0"
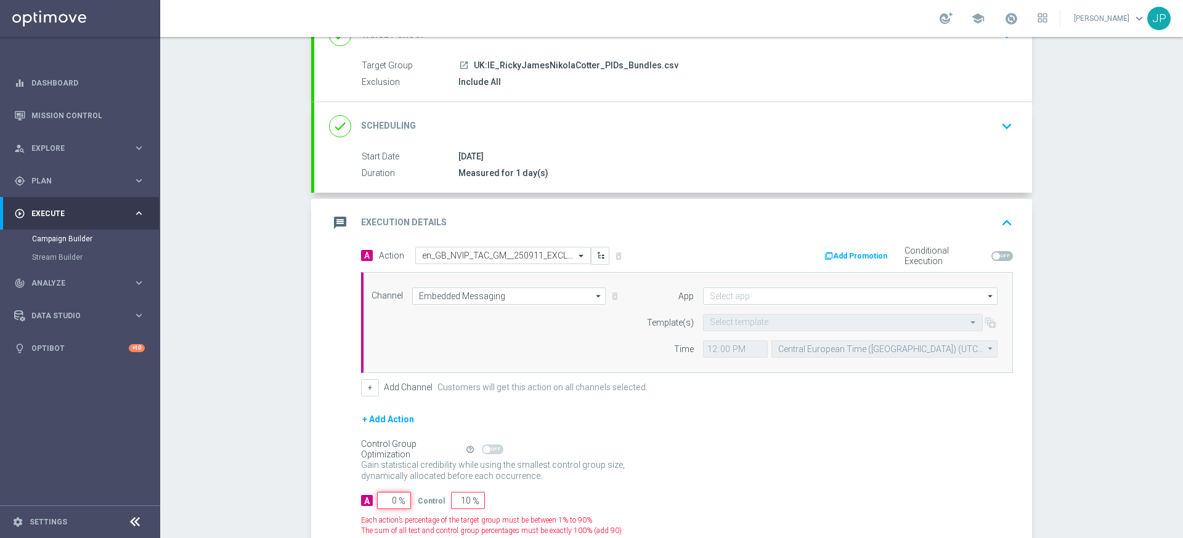
type input "100"
type input "10"
type input "90"
type input "100"
type input "0"
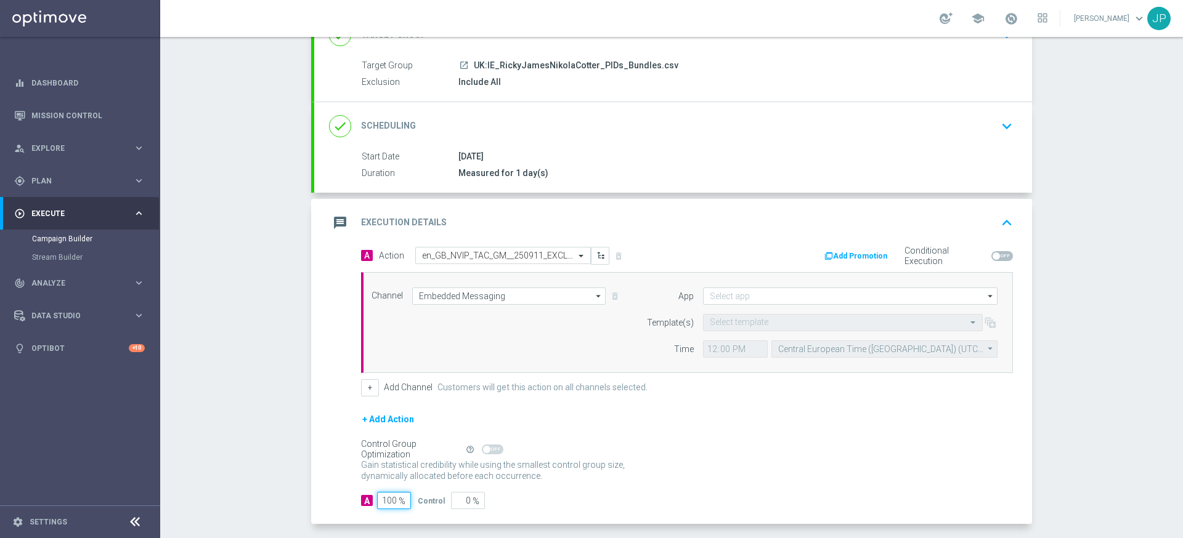
scroll to position [152, 0]
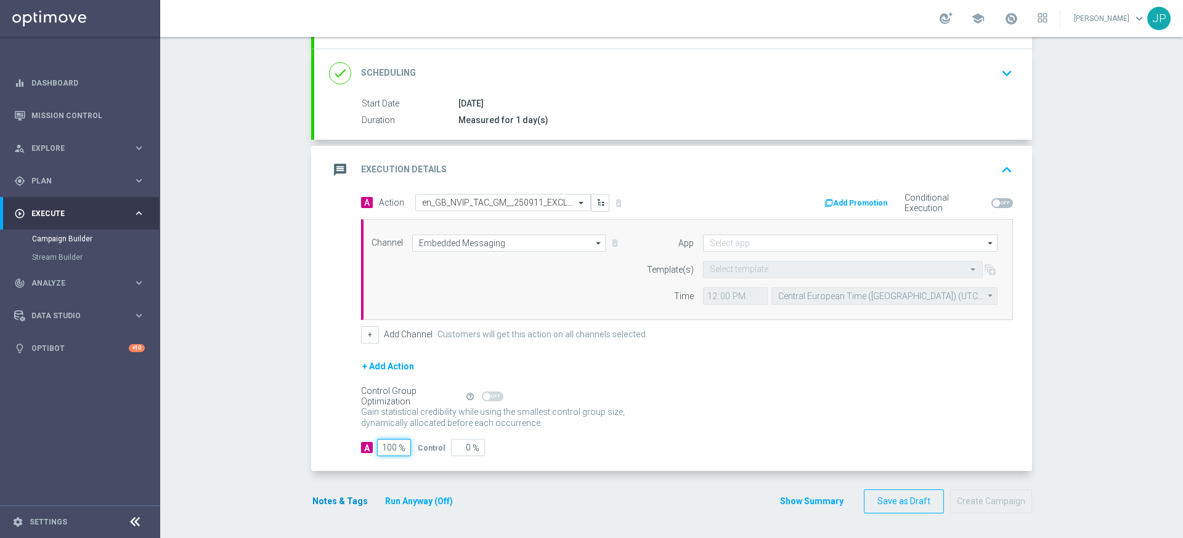
type input "100"
click at [359, 504] on button "Notes & Tags" at bounding box center [340, 501] width 58 height 15
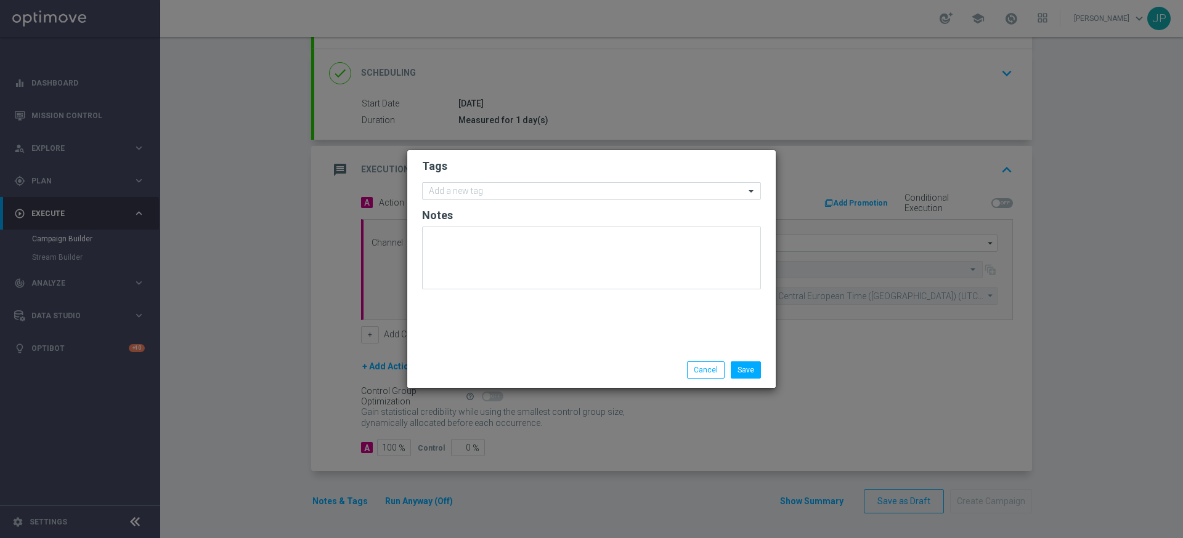
click at [513, 196] on input "text" at bounding box center [587, 192] width 316 height 10
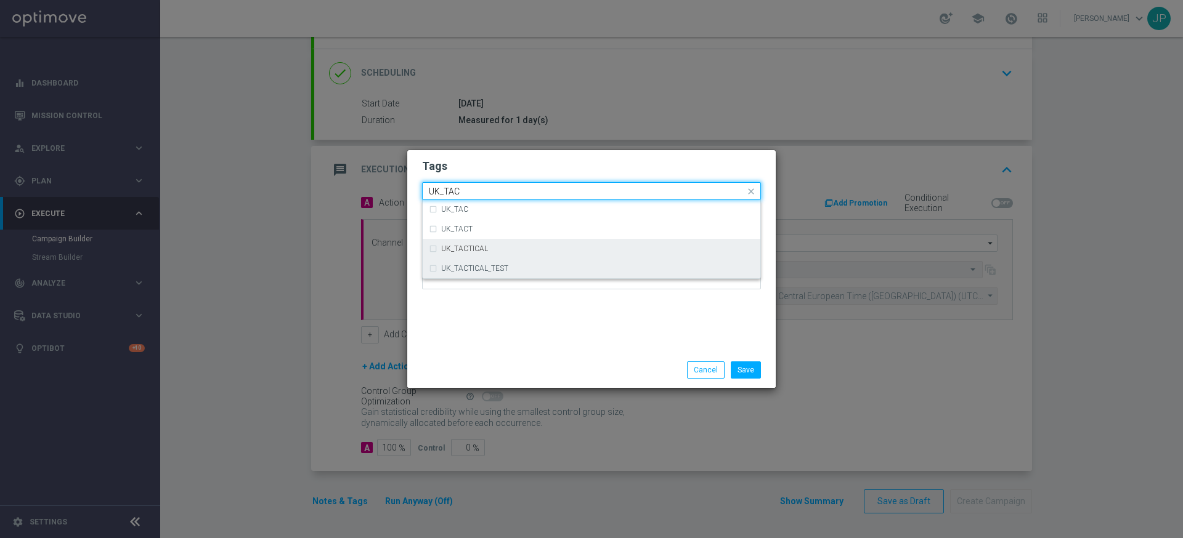
click at [522, 269] on div "UK_TACTICAL_TEST" at bounding box center [597, 268] width 313 height 7
type input "UK_TAC"
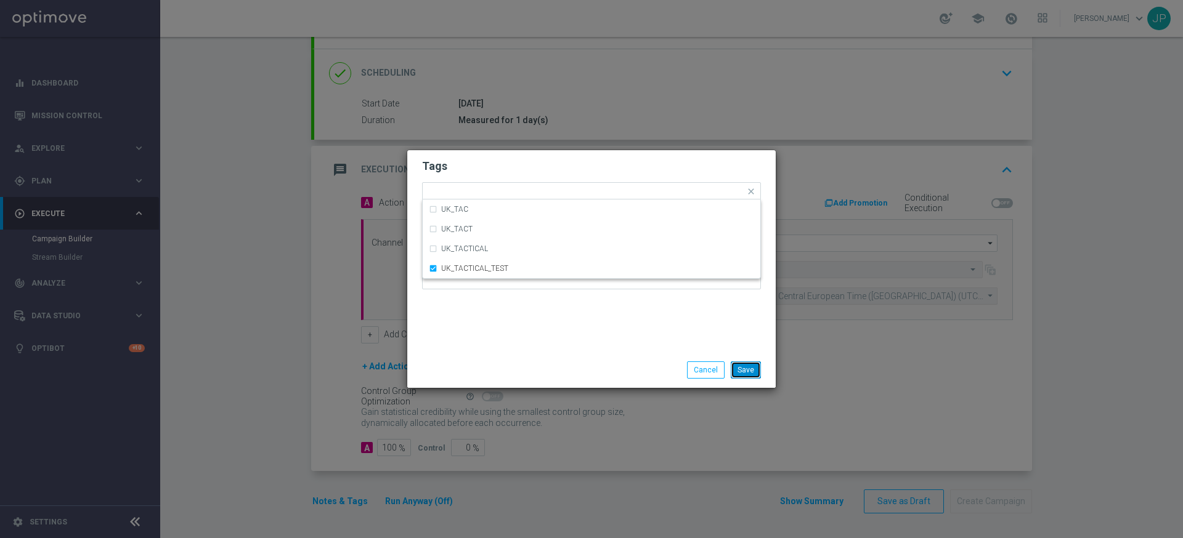
click at [750, 372] on button "Save" at bounding box center [746, 370] width 30 height 17
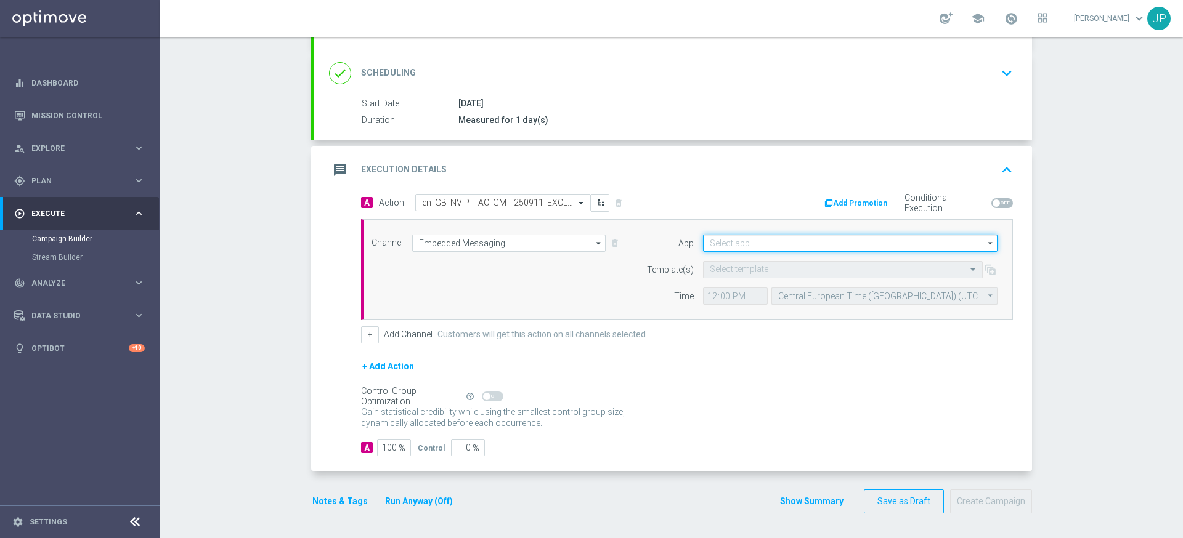
click at [764, 246] on input at bounding box center [850, 243] width 294 height 17
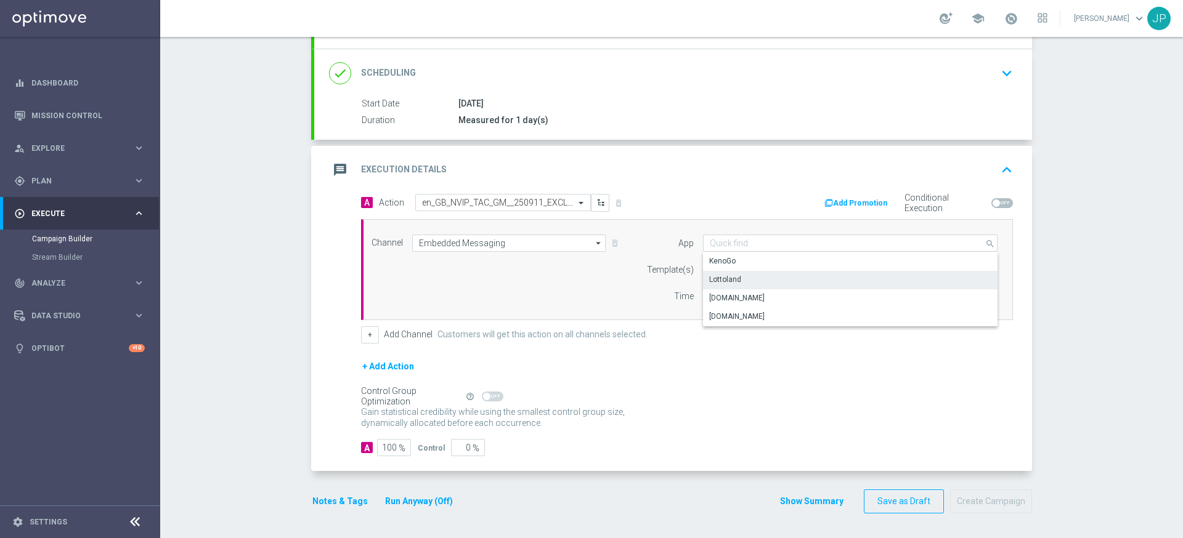
click at [755, 280] on div "Lottoland" at bounding box center [850, 279] width 294 height 17
type input "Lottoland"
click at [733, 270] on input "text" at bounding box center [831, 270] width 242 height 10
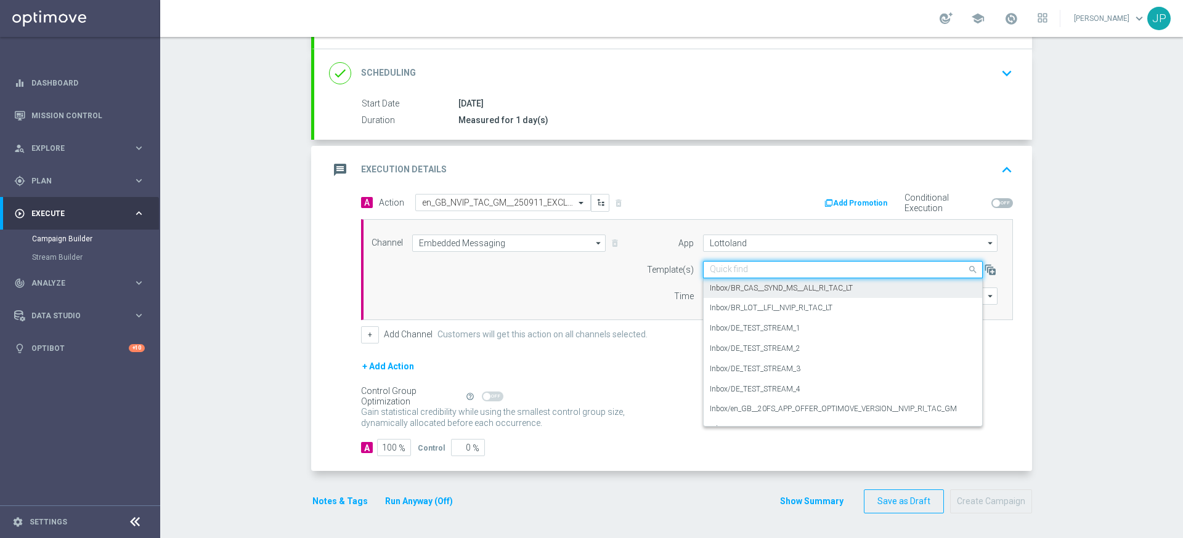
paste input "en_GB_NVIP_TAC_GM__250911_EXCLGAME_UNDERWORLD_TEASURE"
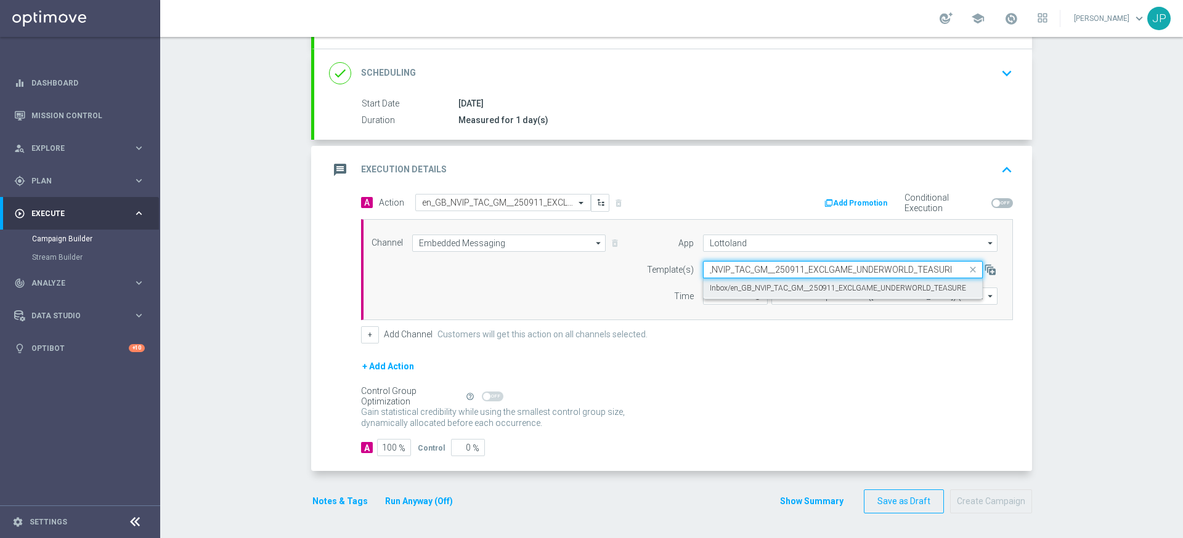
click at [744, 289] on label "Inbox/en_GB_NVIP_TAC_GM__250911_EXCLGAME_UNDERWORLD_TEASURE" at bounding box center [838, 288] width 256 height 10
type input "en_GB_NVIP_TAC_GM__250911_EXCLGAME_UNDERWORLD_TEASURE"
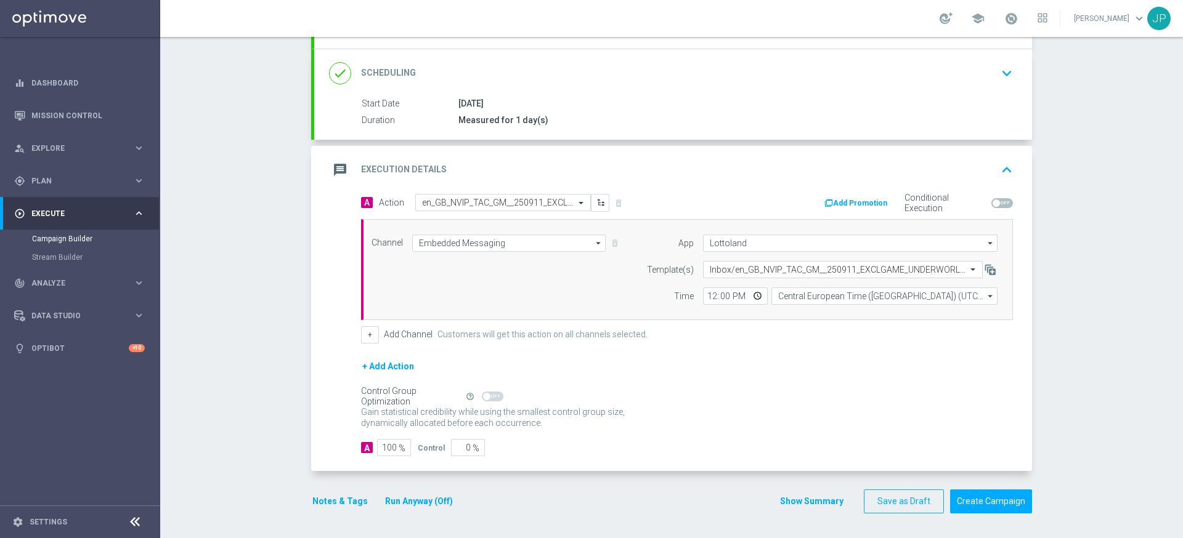
scroll to position [0, 0]
click at [711, 296] on input "12:00" at bounding box center [735, 296] width 65 height 17
type input "17:21"
click at [858, 390] on div "Control Group Optimization Self Optimizing Campaign help_outline" at bounding box center [687, 397] width 652 height 14
click at [999, 502] on button "Create Campaign" at bounding box center [991, 502] width 82 height 24
